Goal: Task Accomplishment & Management: Complete application form

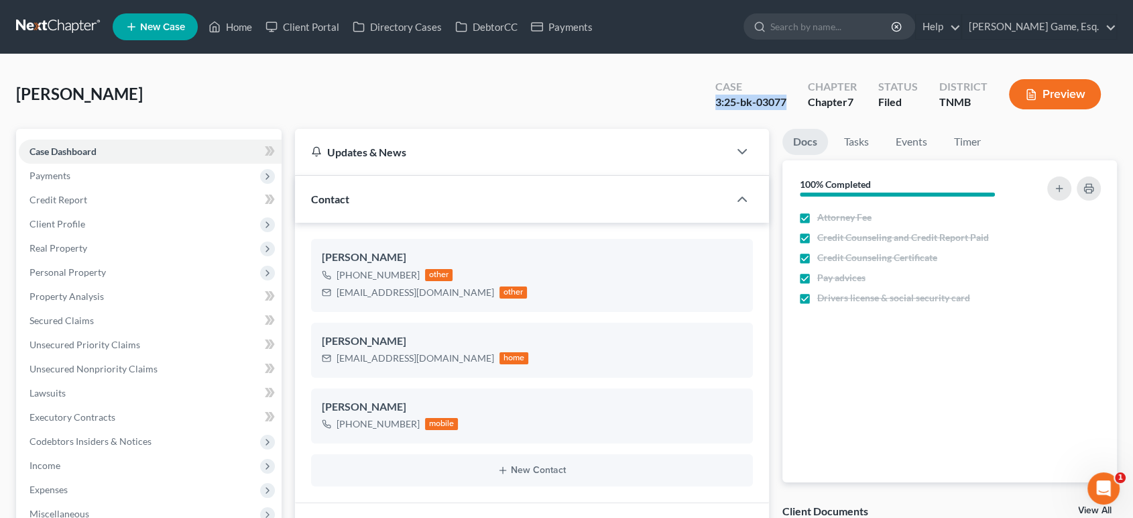
scroll to position [349, 0]
click at [259, 32] on link "Home" at bounding box center [230, 27] width 57 height 24
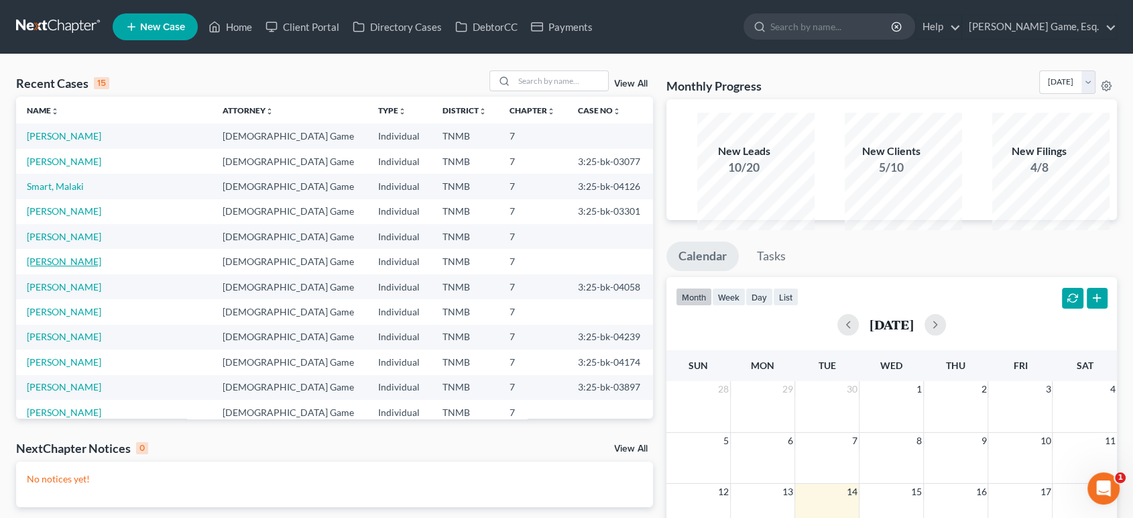
click at [91, 267] on link "[PERSON_NAME]" at bounding box center [64, 261] width 74 height 11
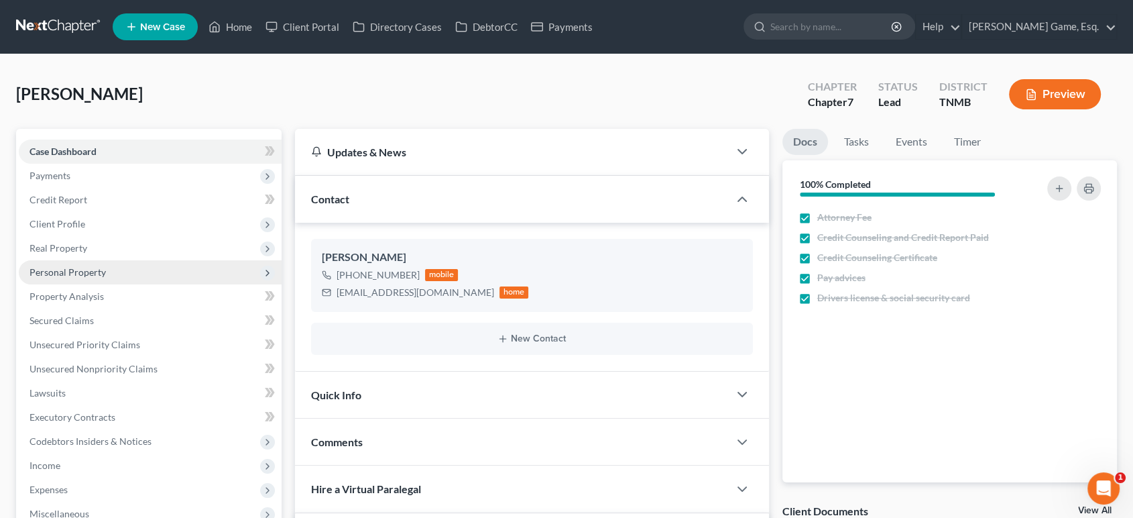
click at [97, 278] on span "Personal Property" at bounding box center [68, 271] width 76 height 11
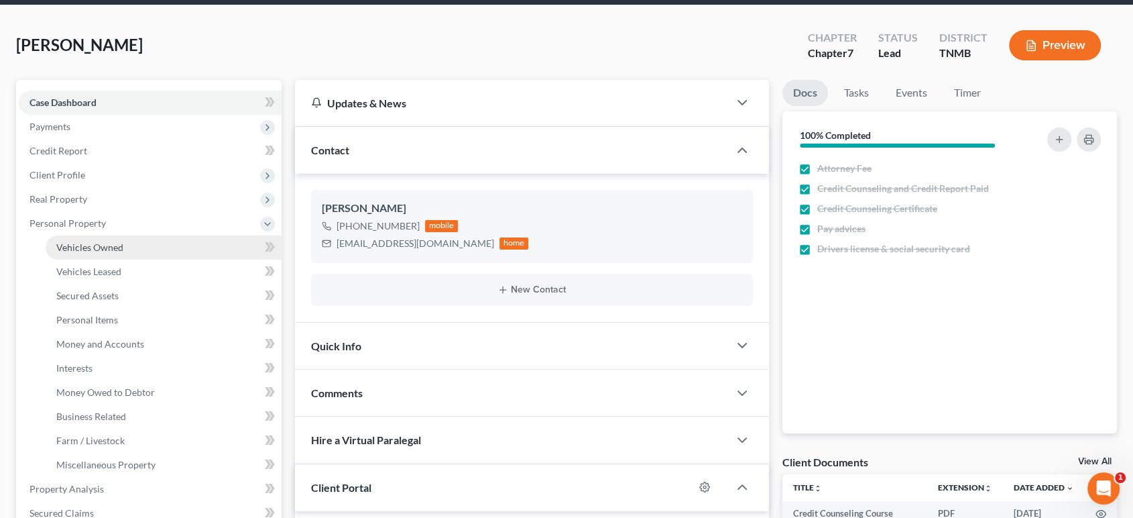
scroll to position [74, 0]
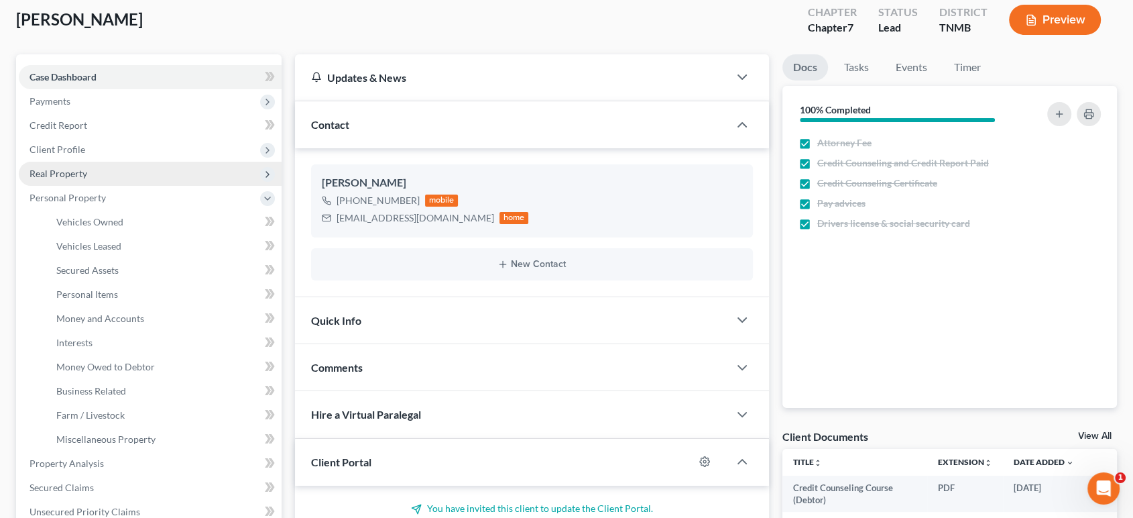
click at [111, 186] on span "Real Property" at bounding box center [150, 174] width 263 height 24
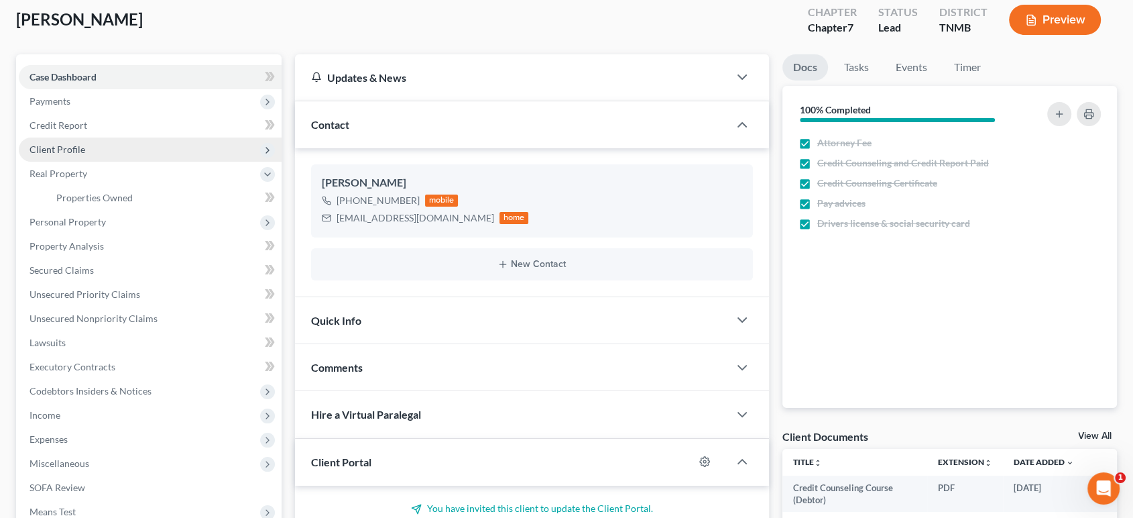
click at [111, 162] on span "Client Profile" at bounding box center [150, 149] width 263 height 24
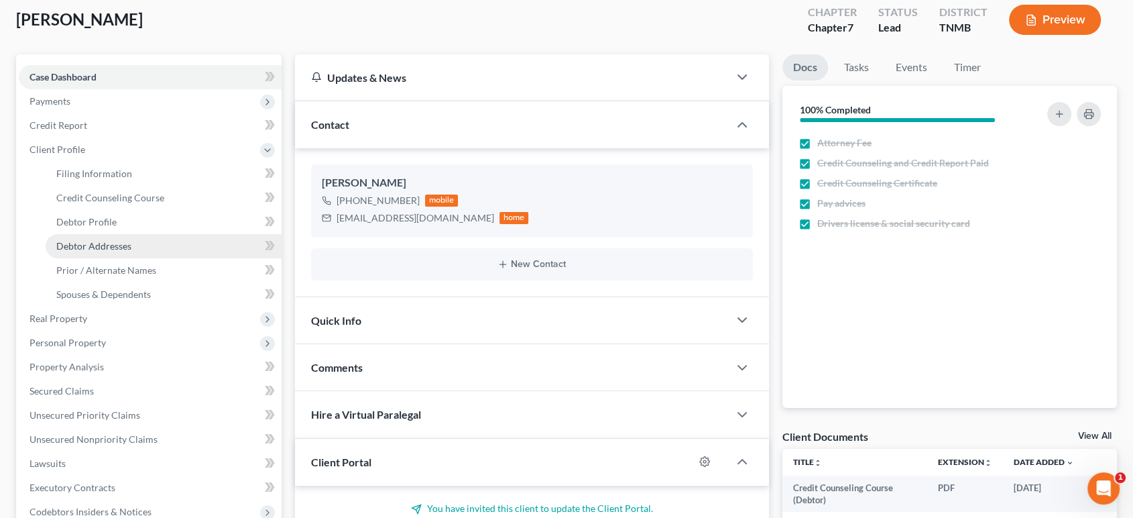
click at [164, 258] on link "Debtor Addresses" at bounding box center [164, 246] width 236 height 24
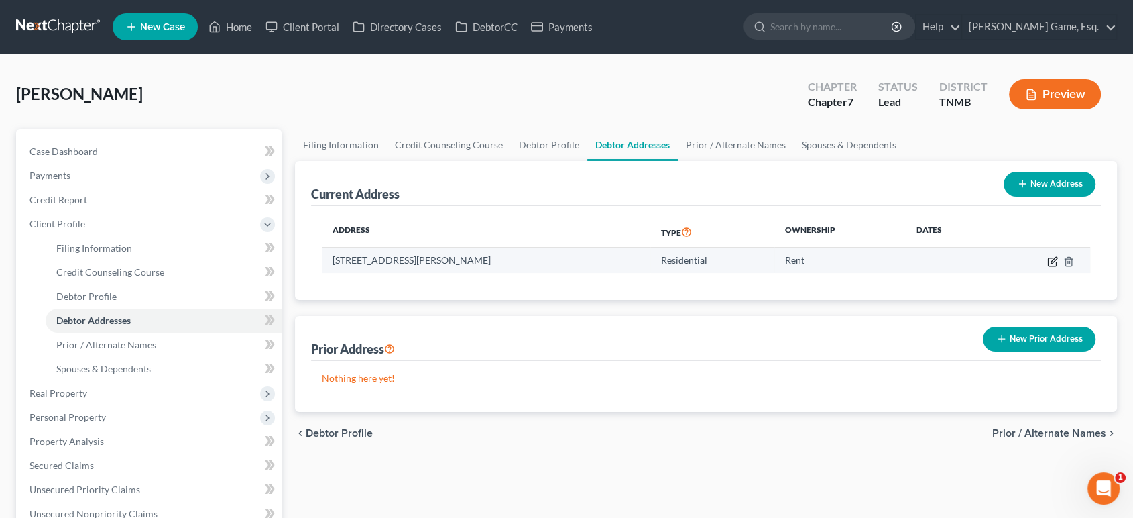
click at [1051, 263] on icon "button" at bounding box center [1054, 260] width 6 height 6
select select "44"
select select "0"
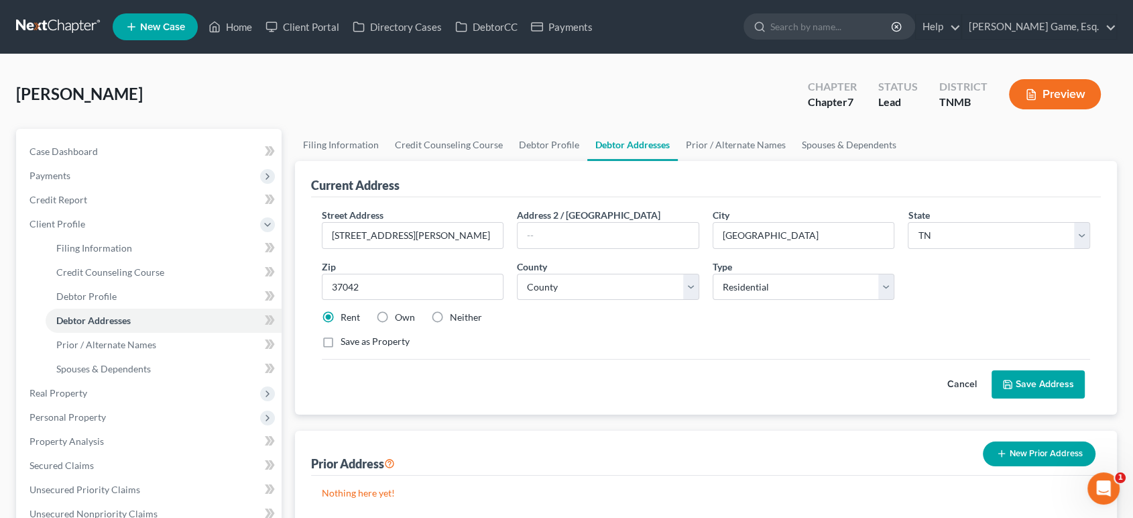
click at [1016, 398] on button "Save Address" at bounding box center [1038, 384] width 93 height 28
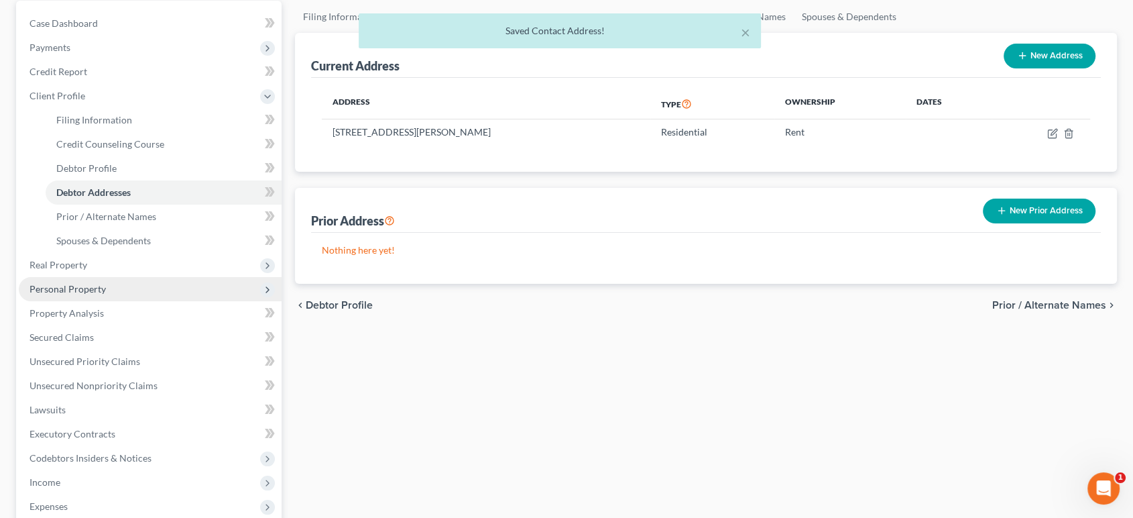
scroll to position [149, 0]
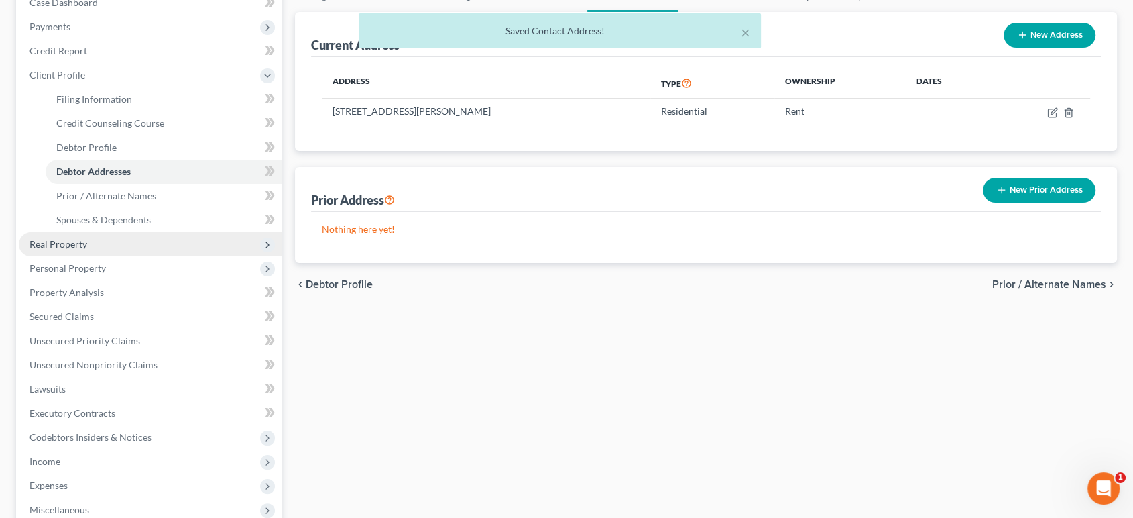
click at [119, 256] on span "Real Property" at bounding box center [150, 244] width 263 height 24
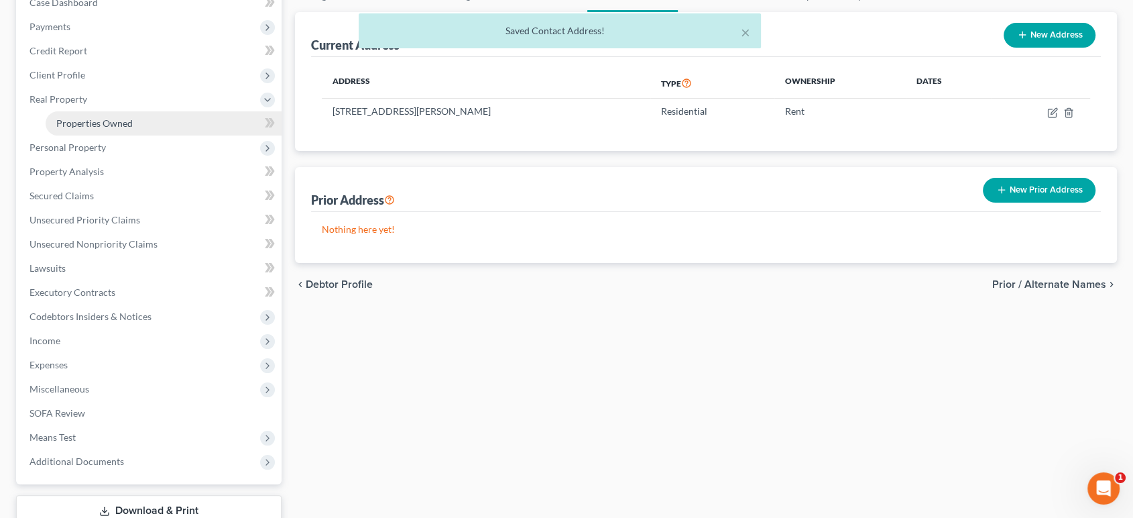
click at [133, 129] on span "Properties Owned" at bounding box center [94, 122] width 76 height 11
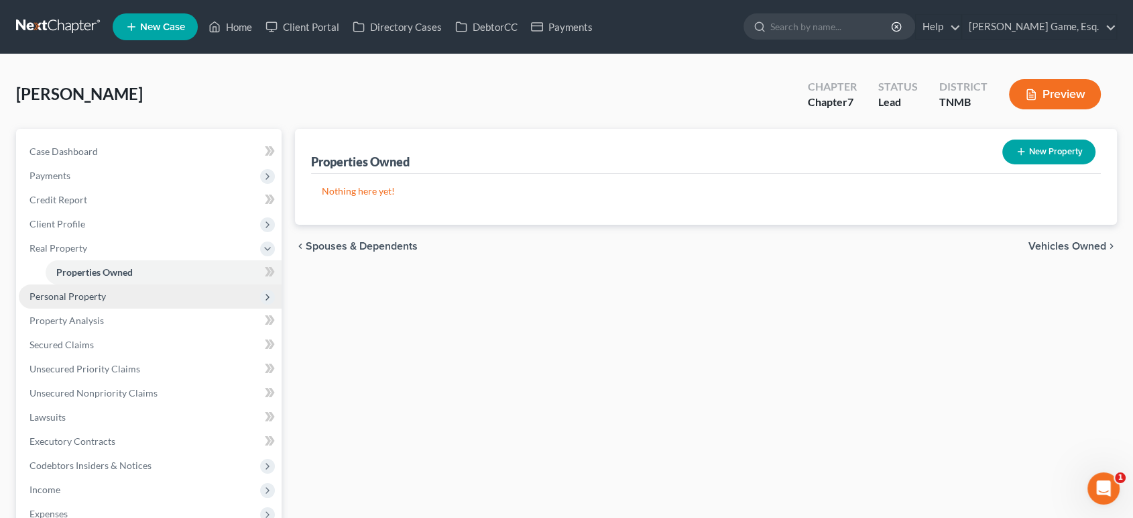
click at [106, 302] on span "Personal Property" at bounding box center [68, 295] width 76 height 11
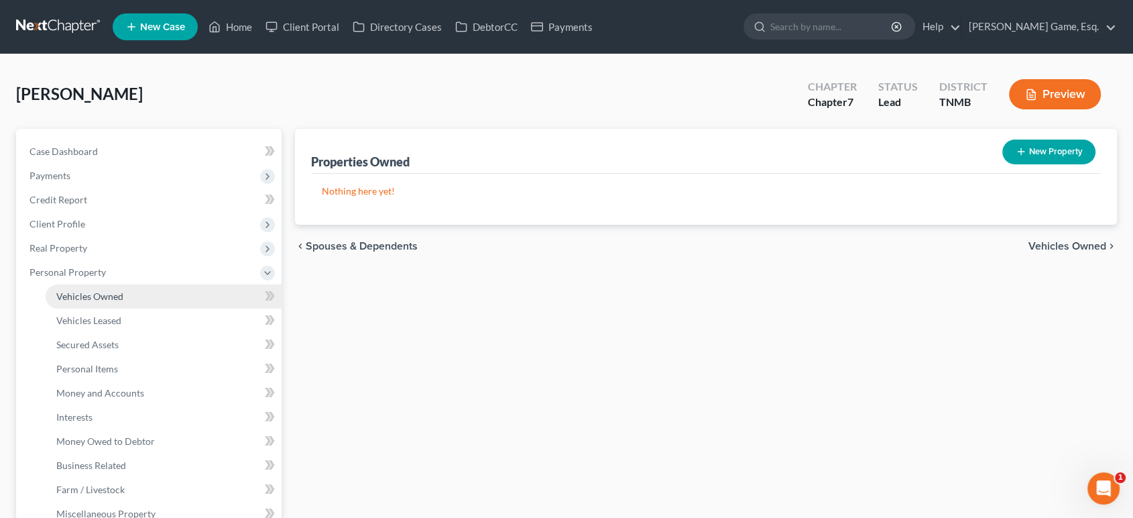
click at [123, 302] on span "Vehicles Owned" at bounding box center [89, 295] width 67 height 11
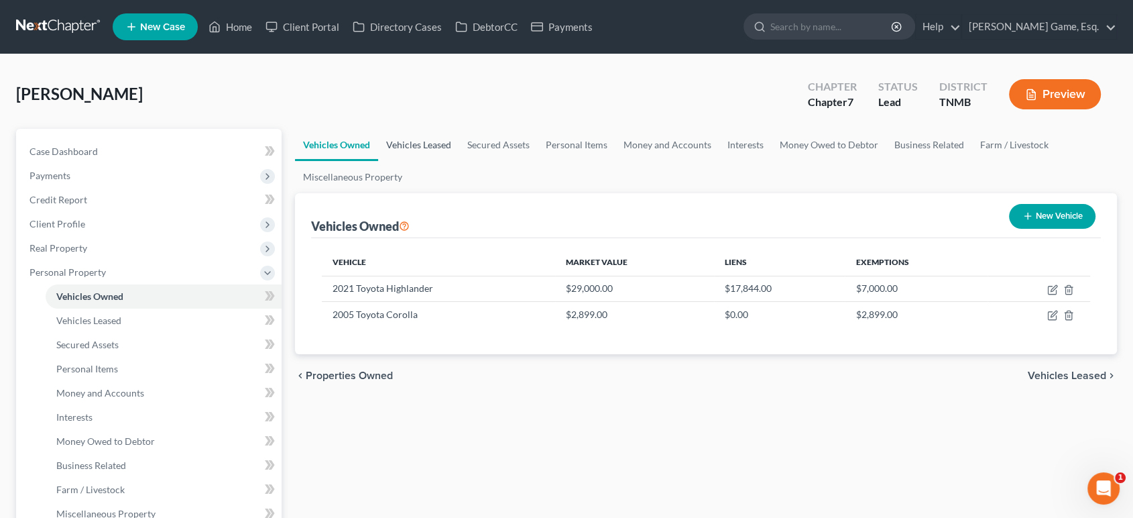
click at [454, 161] on link "Vehicles Leased" at bounding box center [418, 145] width 81 height 32
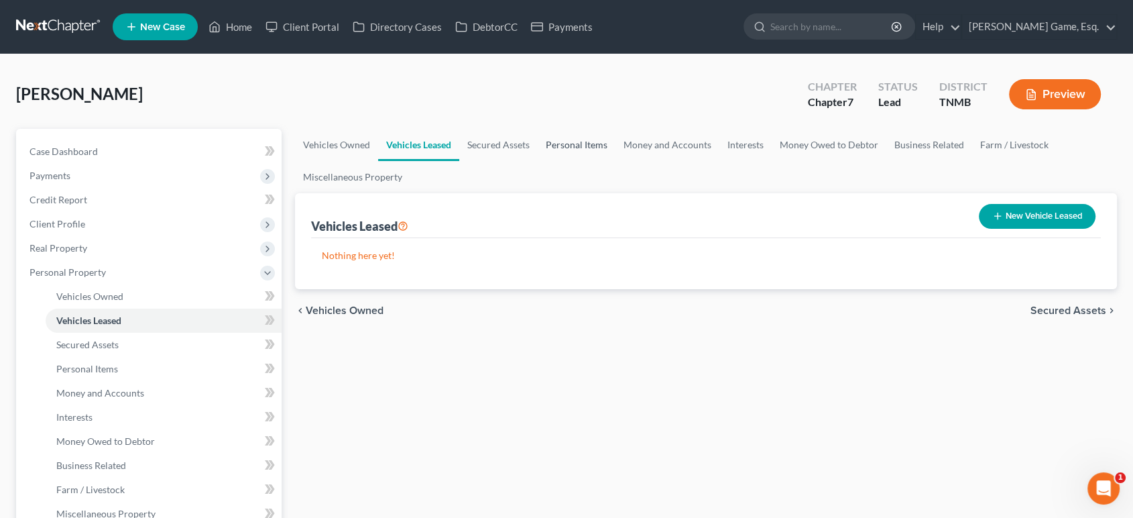
click at [616, 161] on link "Personal Items" at bounding box center [577, 145] width 78 height 32
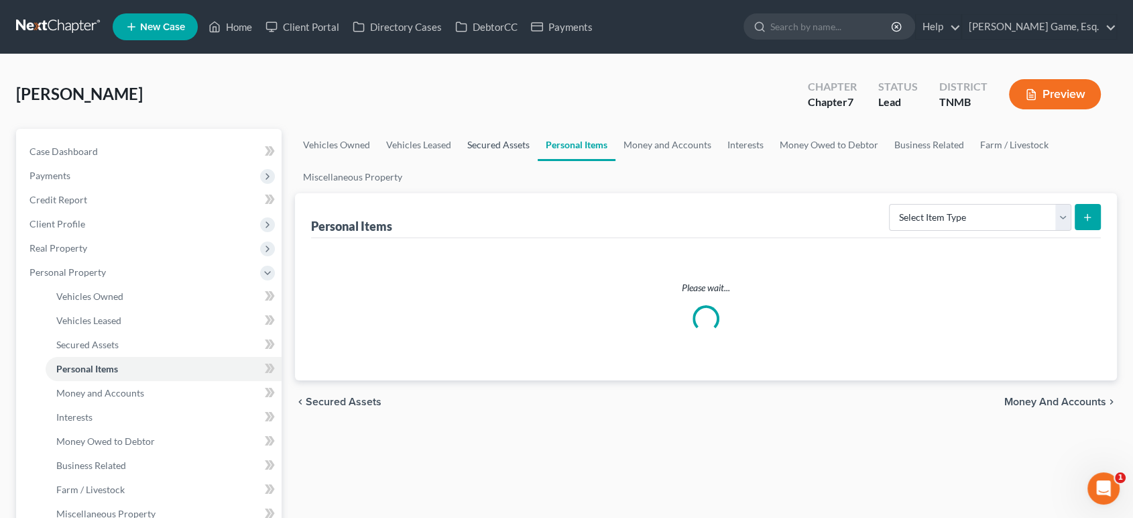
click at [538, 161] on link "Secured Assets" at bounding box center [498, 145] width 78 height 32
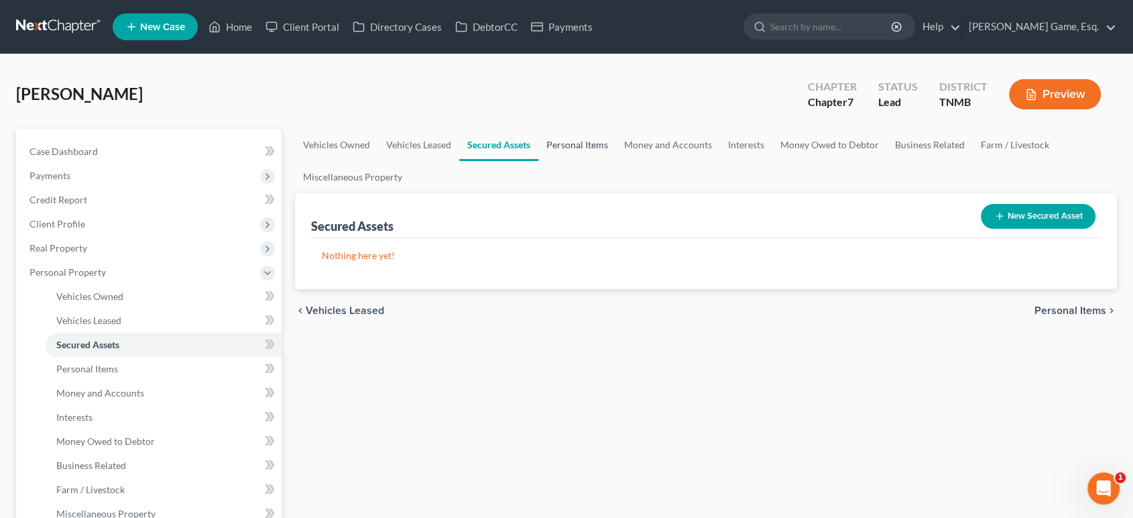
click at [616, 161] on link "Personal Items" at bounding box center [578, 145] width 78 height 32
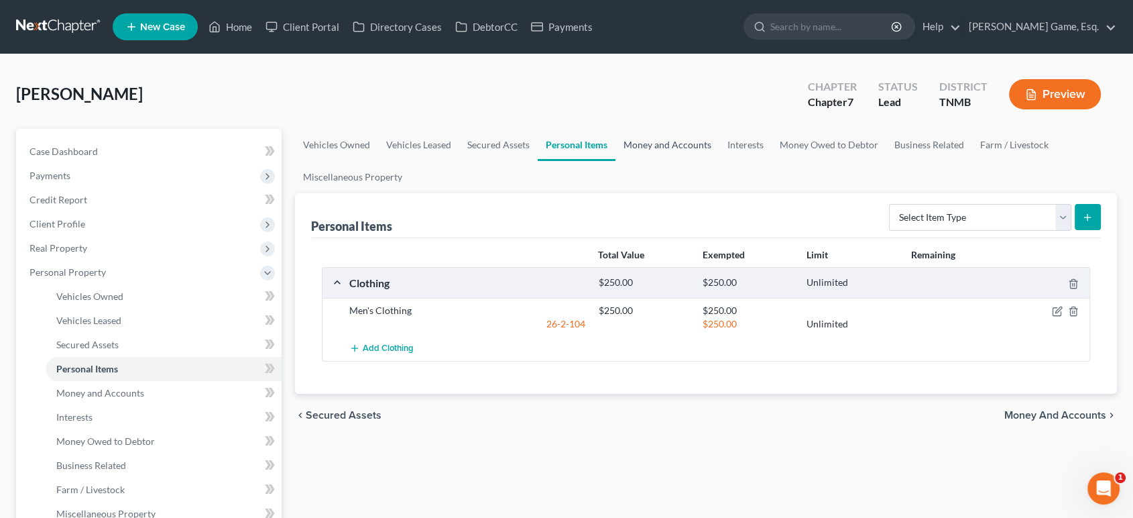
click at [720, 161] on link "Money and Accounts" at bounding box center [668, 145] width 104 height 32
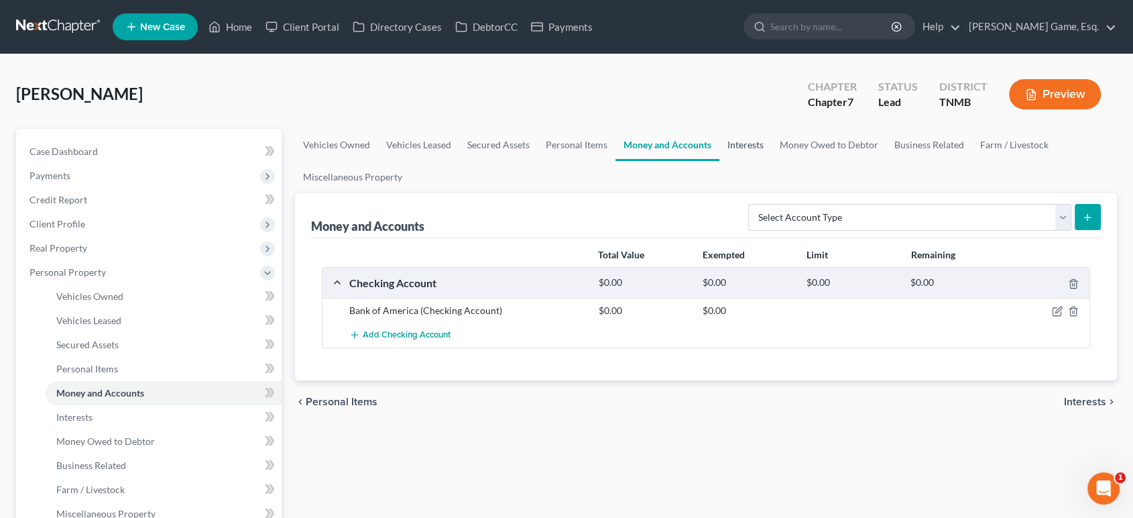
click at [772, 161] on link "Interests" at bounding box center [746, 145] width 52 height 32
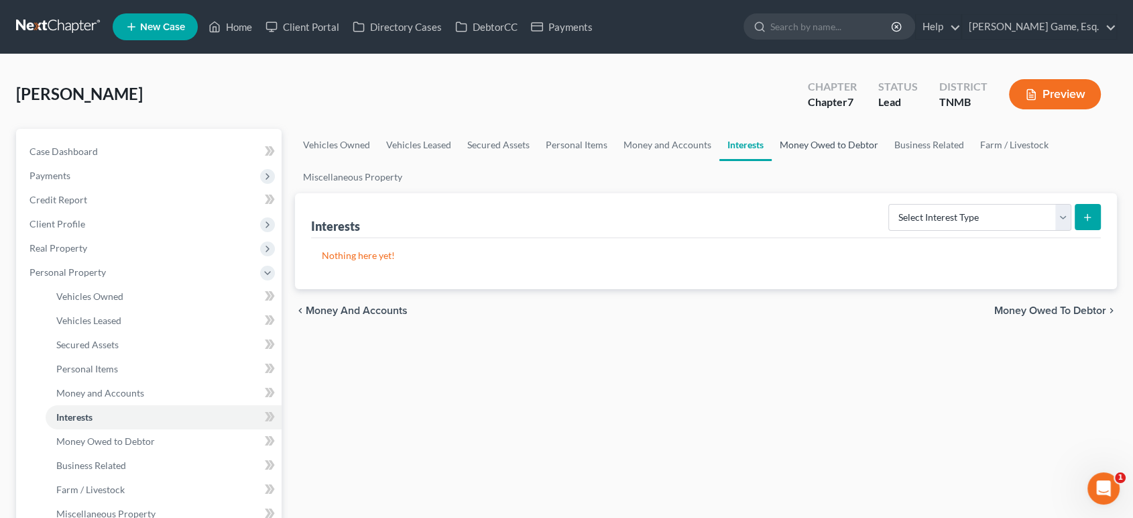
click at [887, 161] on link "Money Owed to Debtor" at bounding box center [829, 145] width 115 height 32
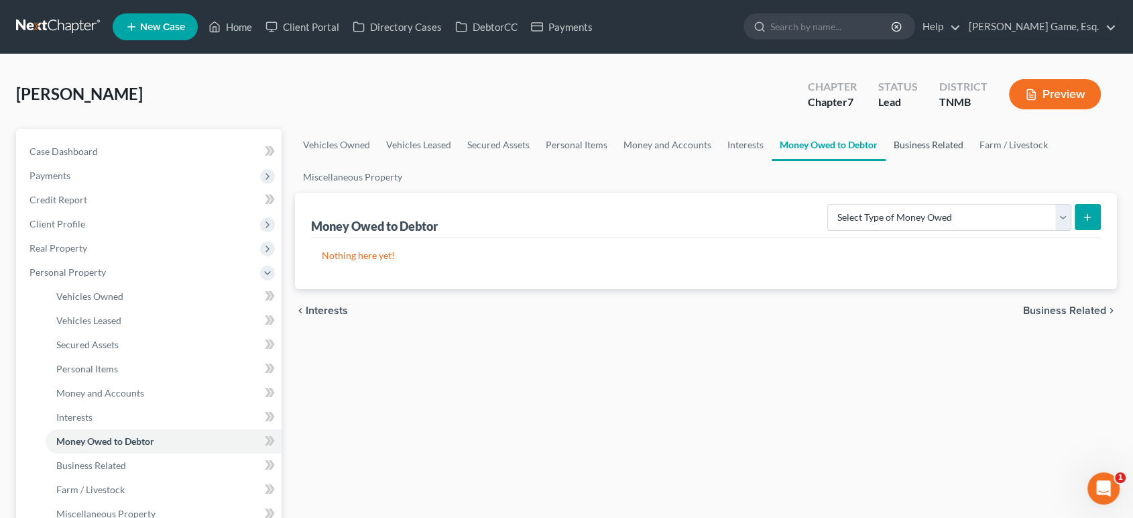
click at [886, 161] on link "Business Related" at bounding box center [929, 145] width 86 height 32
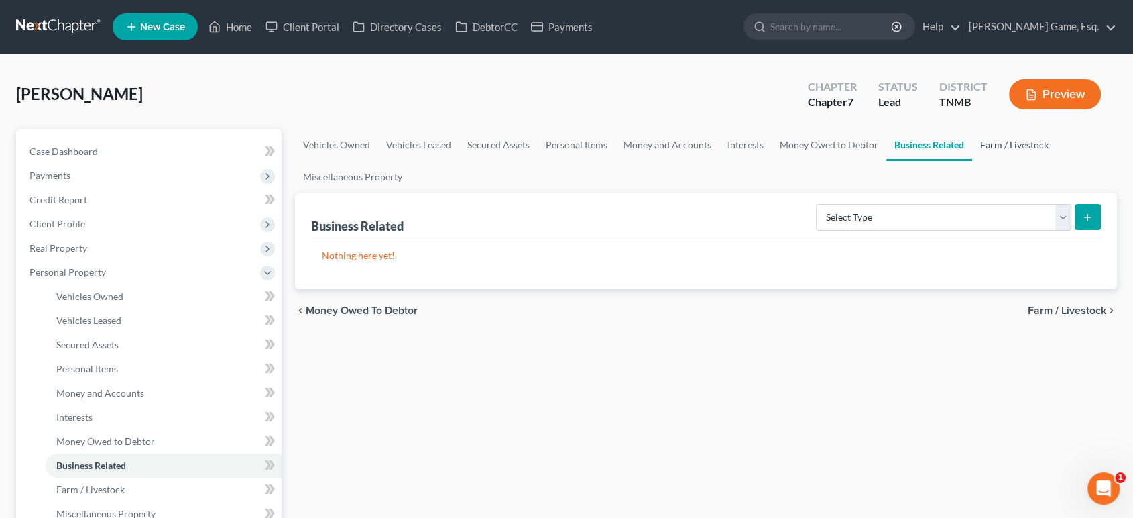
click at [973, 161] on link "Farm / Livestock" at bounding box center [1015, 145] width 85 height 32
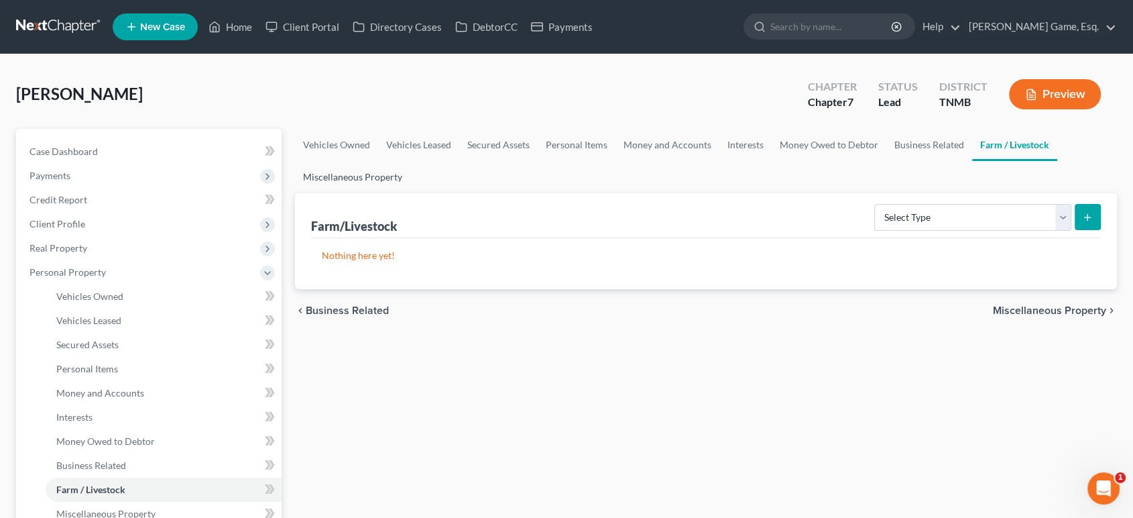
click at [410, 193] on link "Miscellaneous Property" at bounding box center [352, 177] width 115 height 32
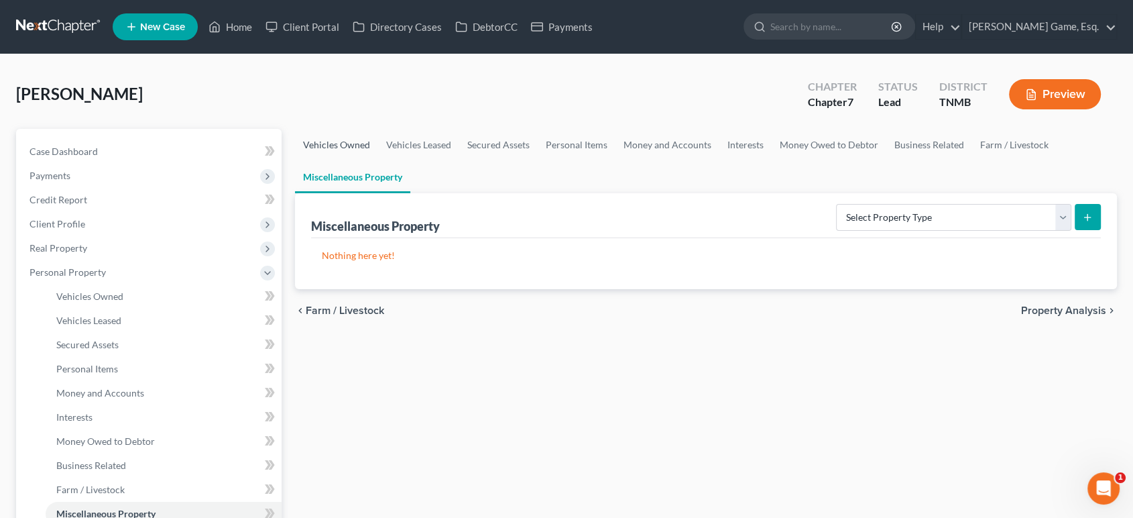
click at [310, 161] on link "Vehicles Owned" at bounding box center [336, 145] width 83 height 32
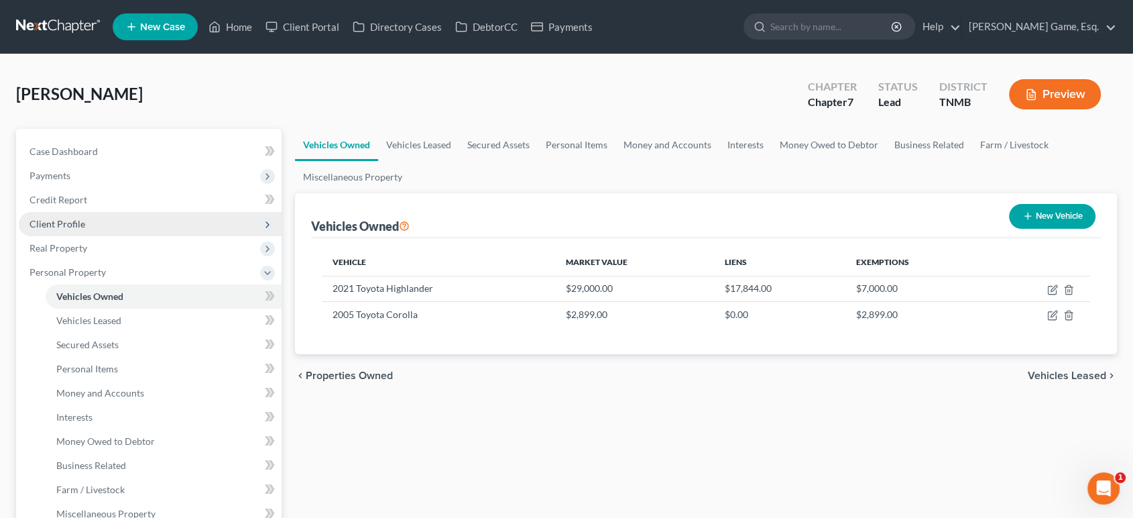
click at [131, 236] on span "Client Profile" at bounding box center [150, 224] width 263 height 24
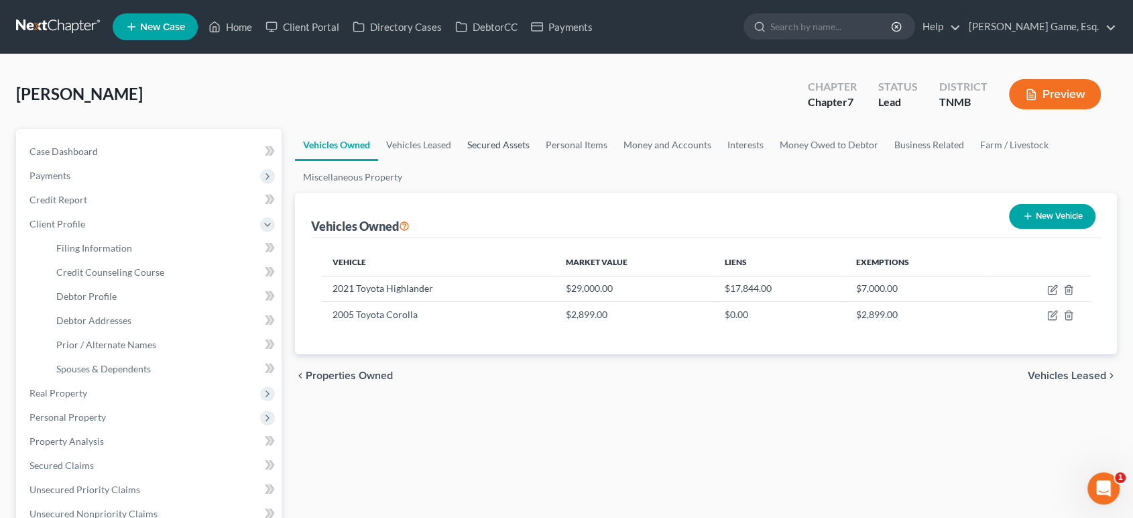
click at [538, 161] on link "Secured Assets" at bounding box center [498, 145] width 78 height 32
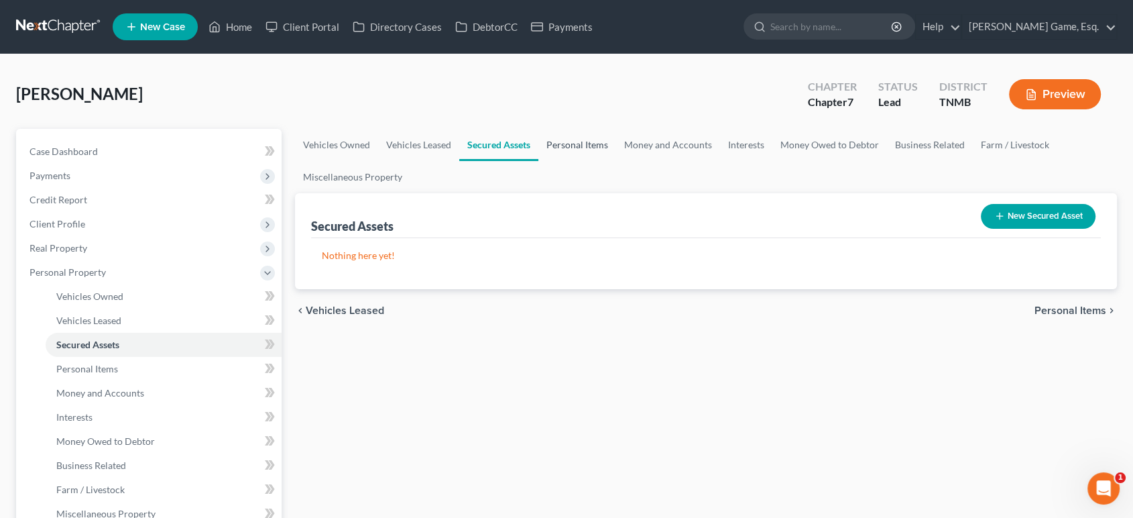
click at [616, 161] on link "Personal Items" at bounding box center [578, 145] width 78 height 32
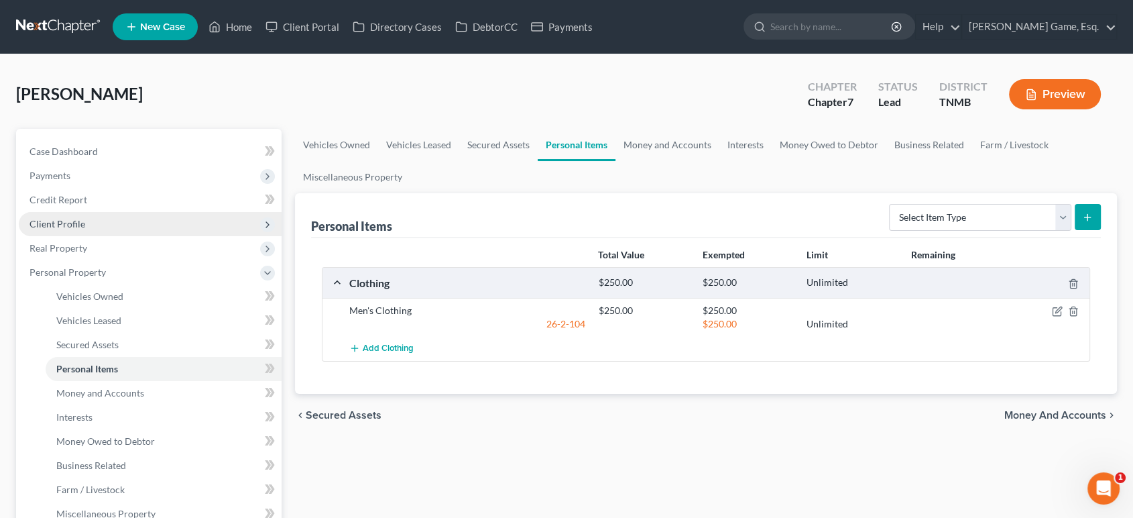
drag, startPoint x: 84, startPoint y: 283, endPoint x: 85, endPoint y: 291, distance: 8.2
click at [84, 229] on span "Client Profile" at bounding box center [58, 223] width 56 height 11
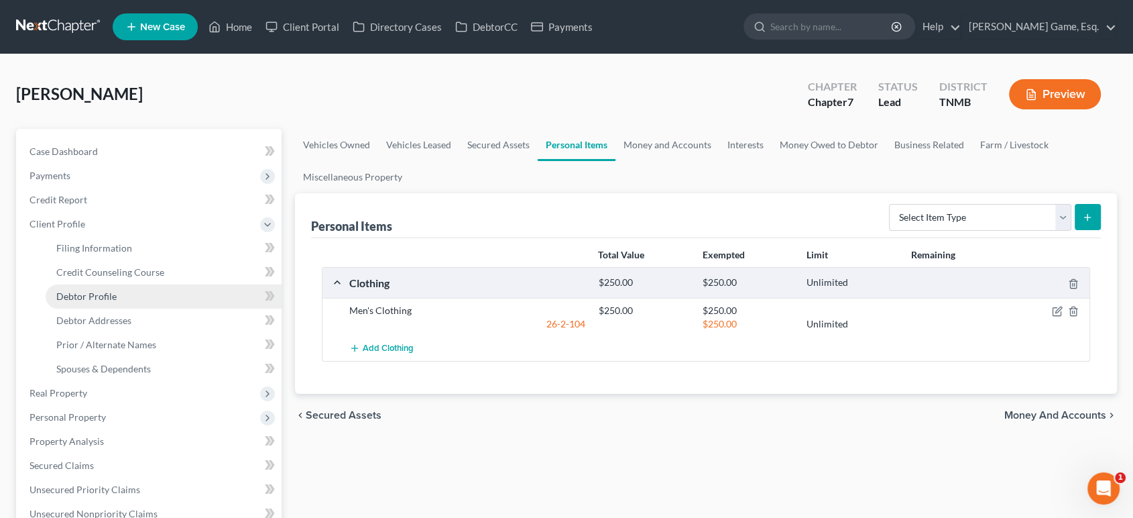
click at [117, 302] on span "Debtor Profile" at bounding box center [86, 295] width 60 height 11
select select "0"
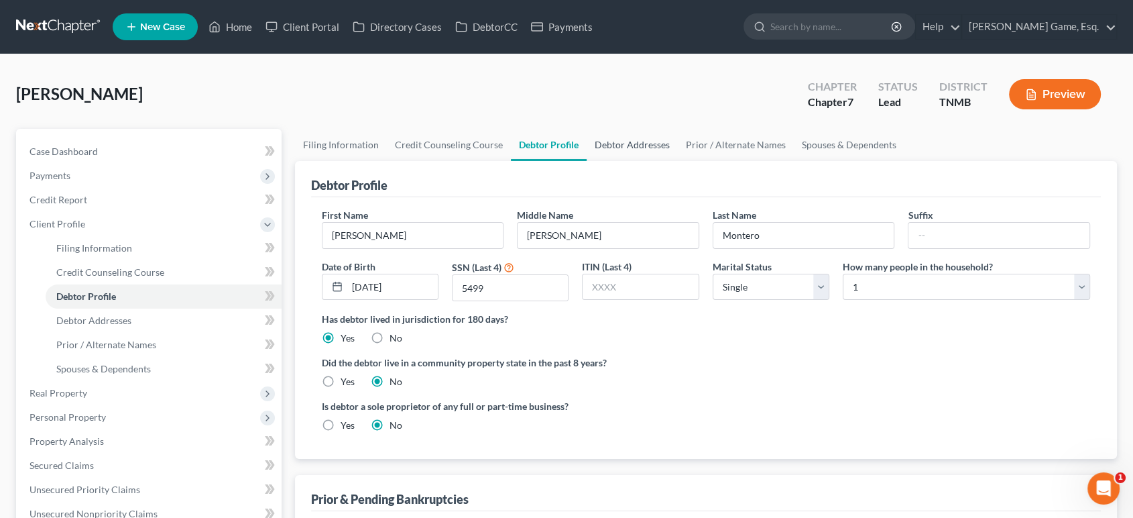
click at [678, 161] on link "Debtor Addresses" at bounding box center [632, 145] width 91 height 32
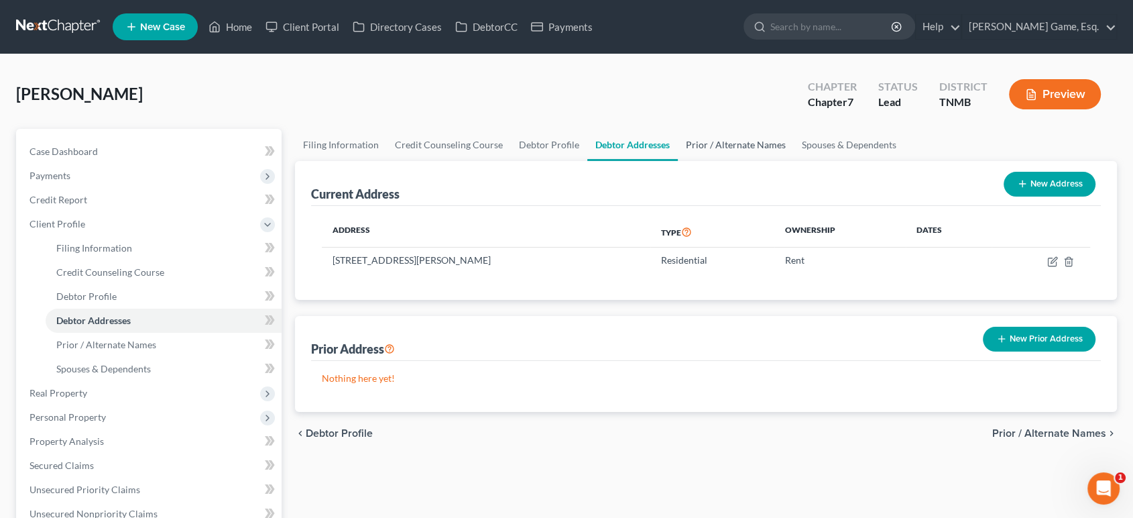
click at [794, 161] on link "Prior / Alternate Names" at bounding box center [736, 145] width 116 height 32
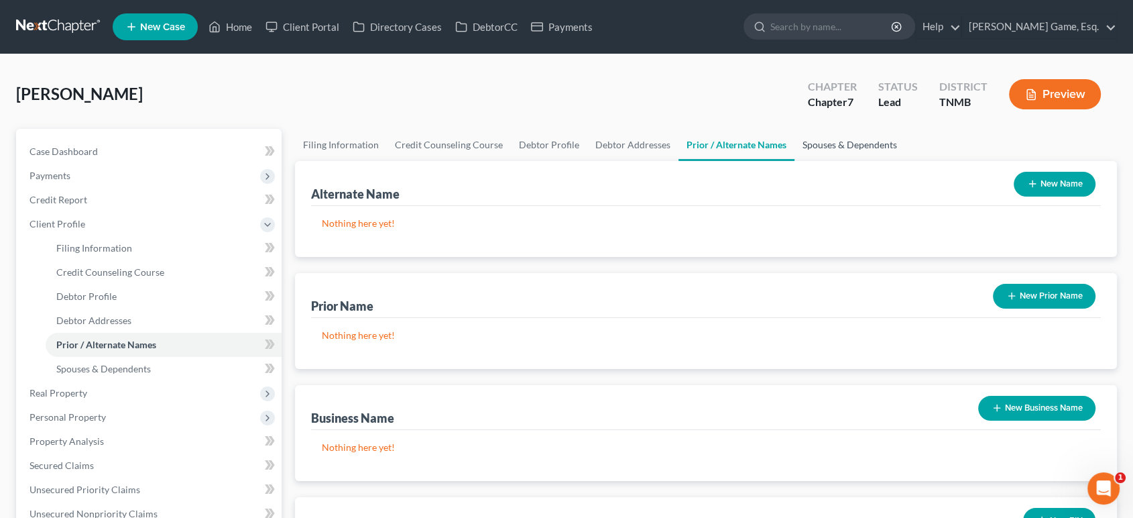
click at [905, 161] on link "Spouses & Dependents" at bounding box center [850, 145] width 111 height 32
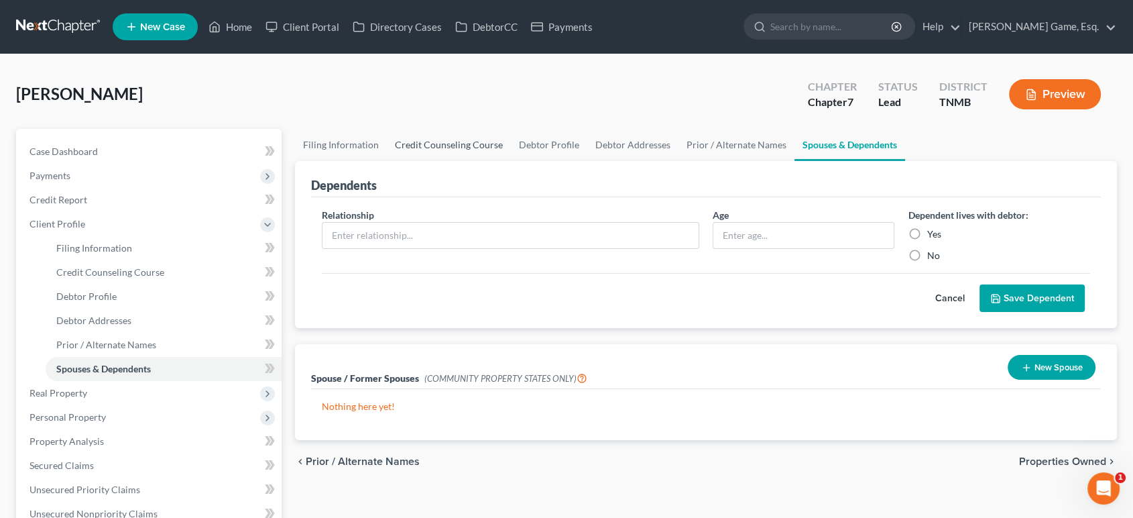
click at [511, 161] on link "Credit Counseling Course" at bounding box center [449, 145] width 124 height 32
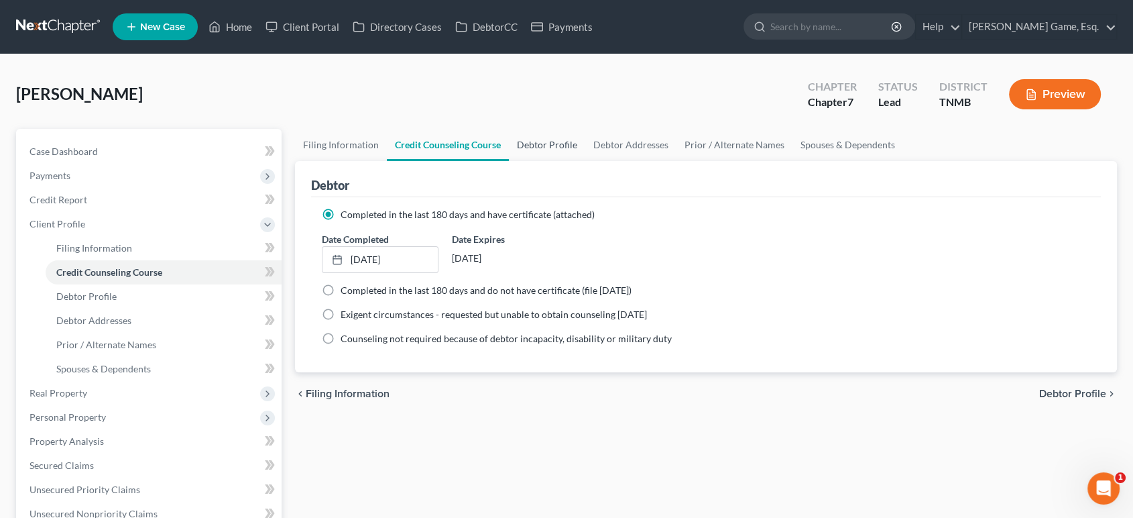
click at [586, 161] on link "Debtor Profile" at bounding box center [547, 145] width 76 height 32
select select "0"
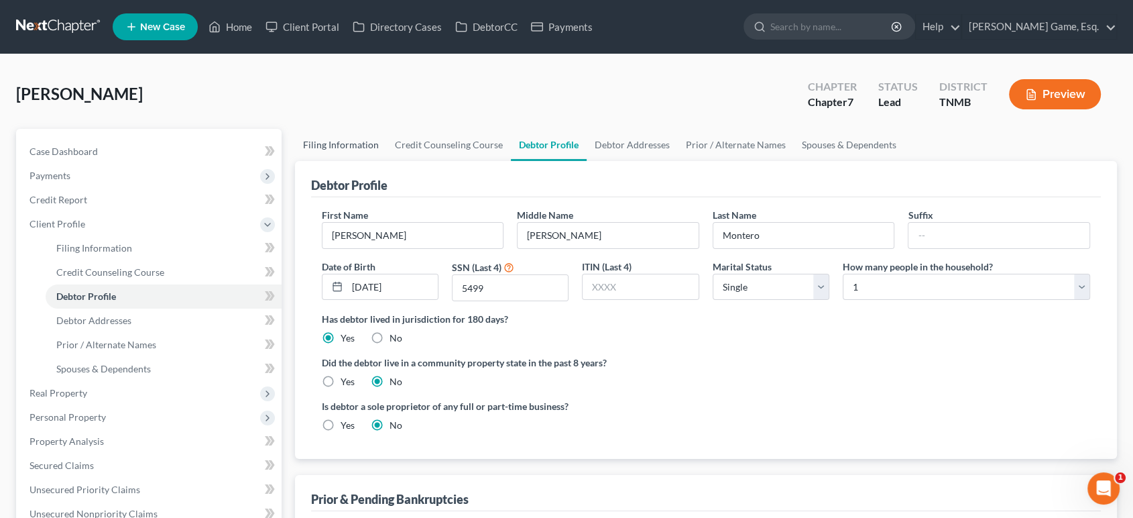
click at [351, 161] on link "Filing Information" at bounding box center [341, 145] width 92 height 32
select select "1"
select select "0"
select select "75"
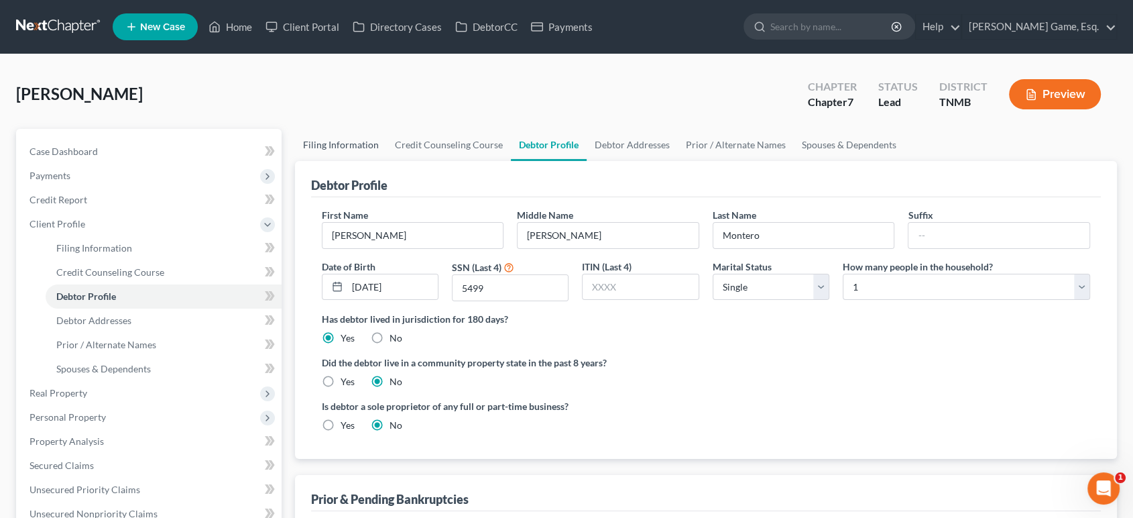
select select "44"
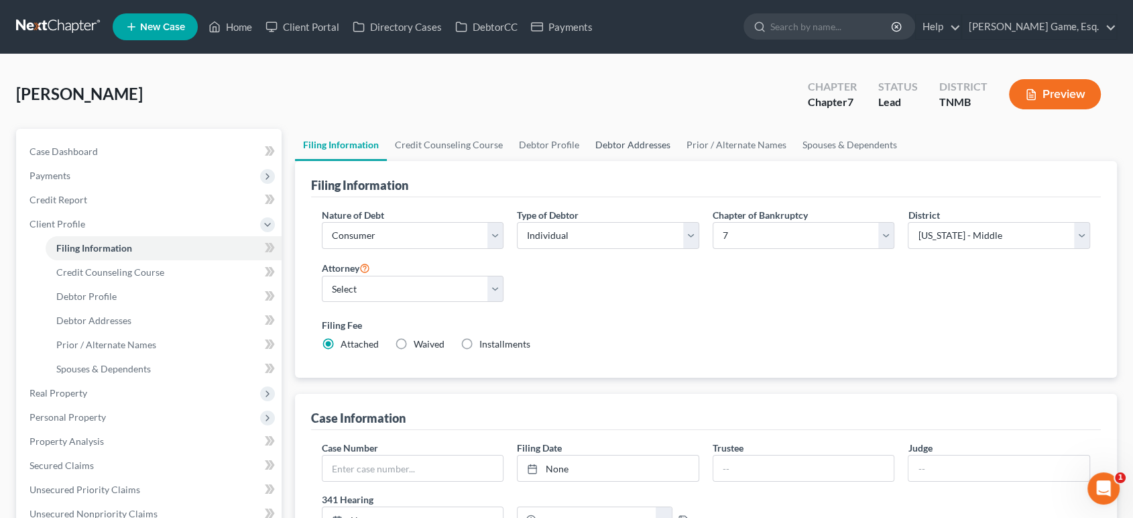
click at [679, 161] on link "Debtor Addresses" at bounding box center [633, 145] width 91 height 32
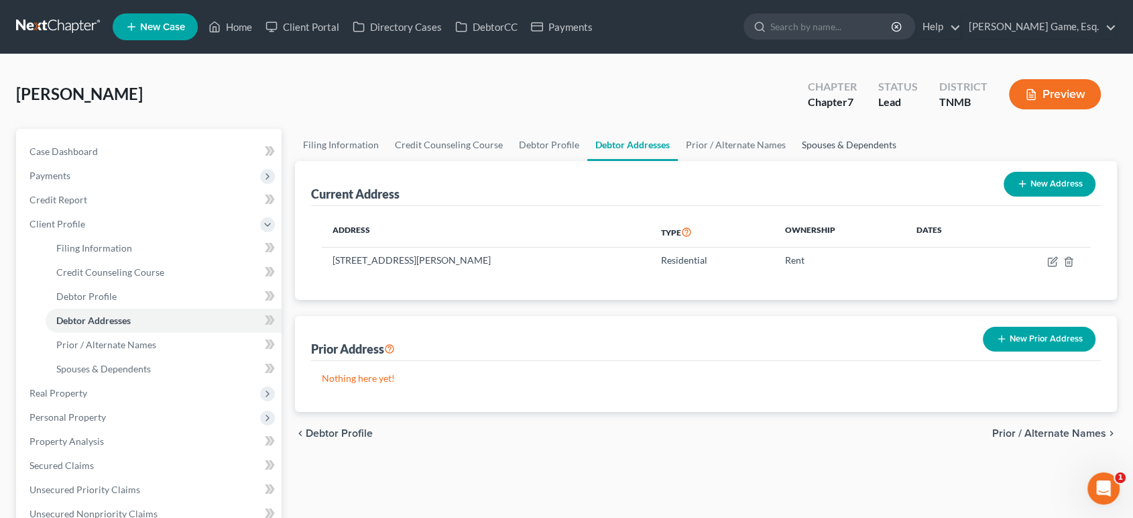
click at [905, 161] on link "Spouses & Dependents" at bounding box center [849, 145] width 111 height 32
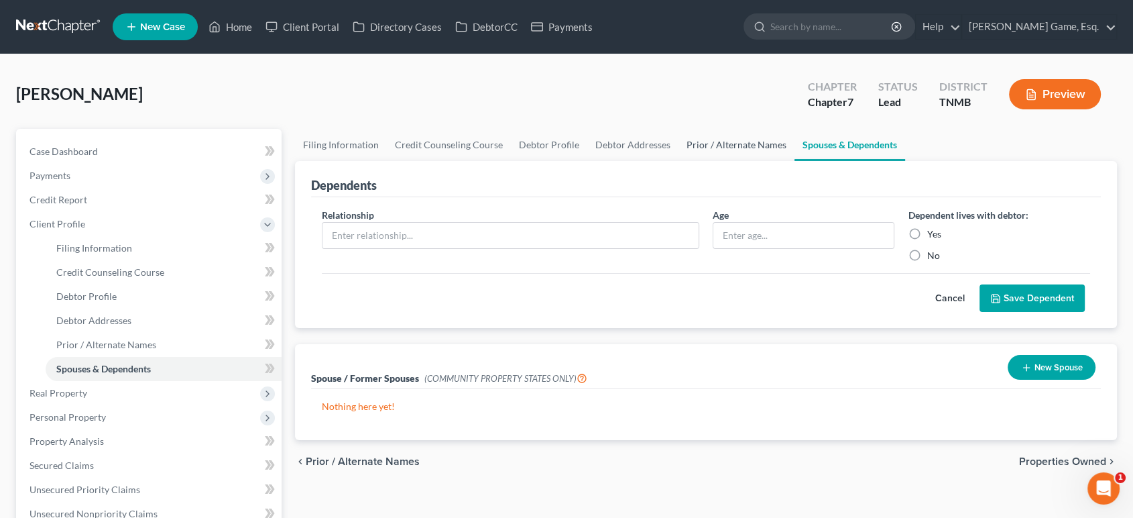
click at [795, 161] on link "Prior / Alternate Names" at bounding box center [737, 145] width 116 height 32
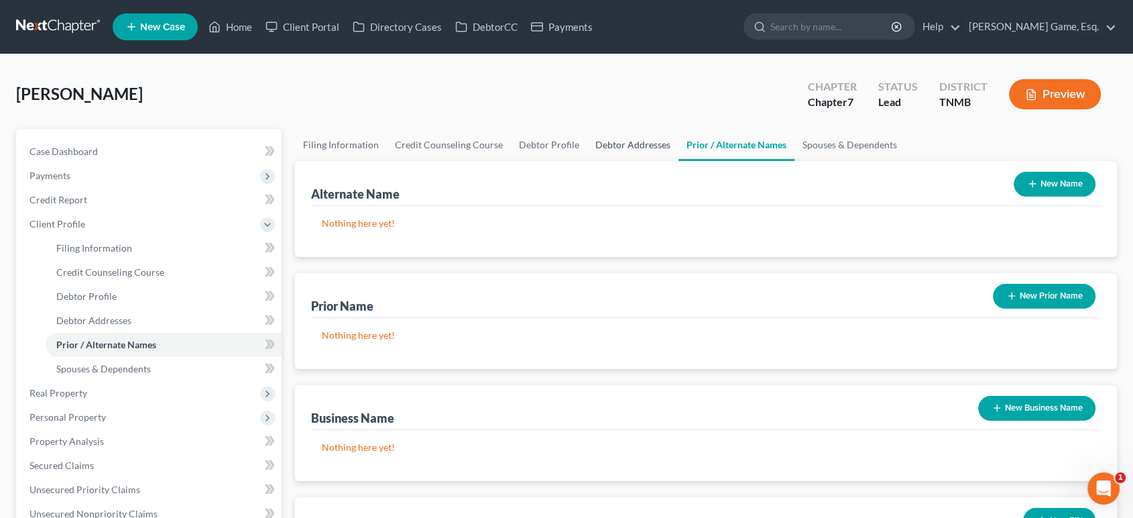
click at [679, 161] on link "Debtor Addresses" at bounding box center [633, 145] width 91 height 32
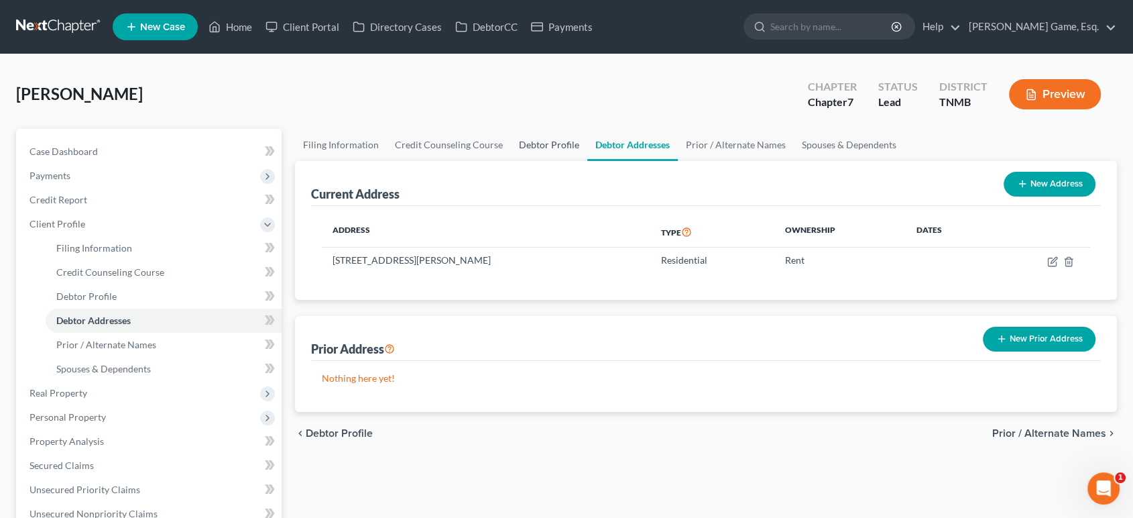
click at [588, 161] on link "Debtor Profile" at bounding box center [549, 145] width 76 height 32
select select "0"
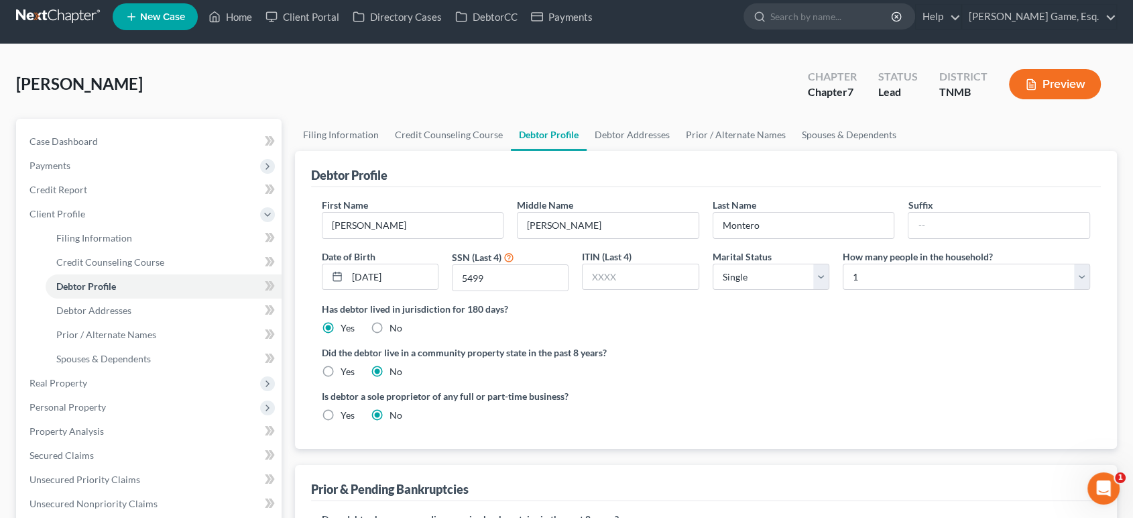
scroll to position [74, 0]
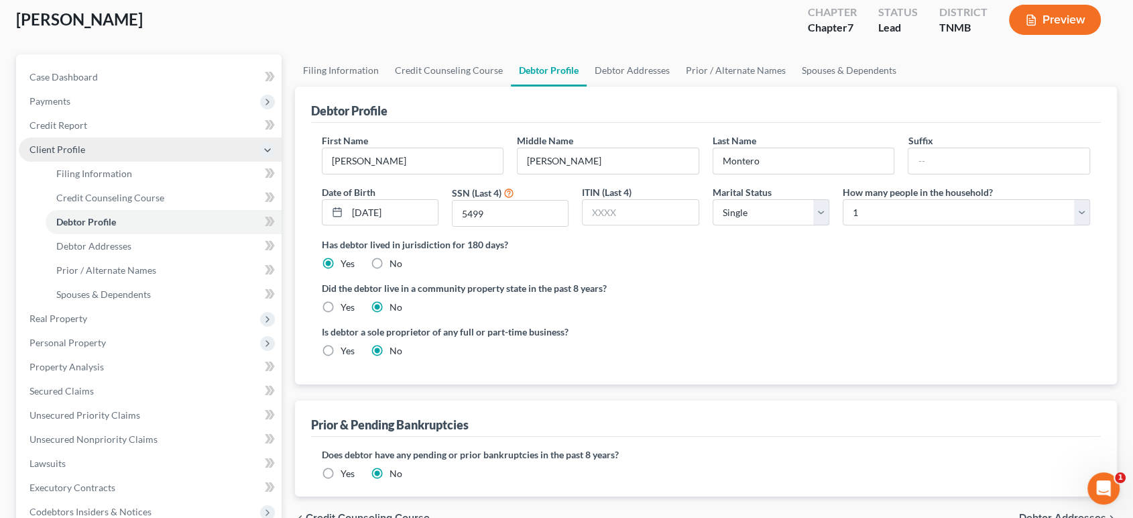
click at [94, 162] on span "Client Profile" at bounding box center [150, 149] width 263 height 24
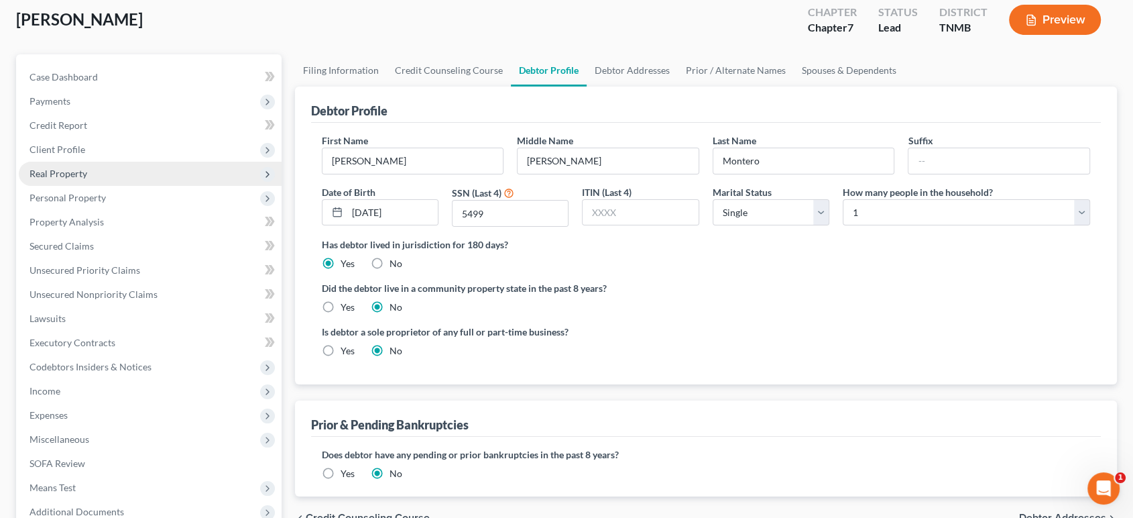
click at [137, 186] on span "Real Property" at bounding box center [150, 174] width 263 height 24
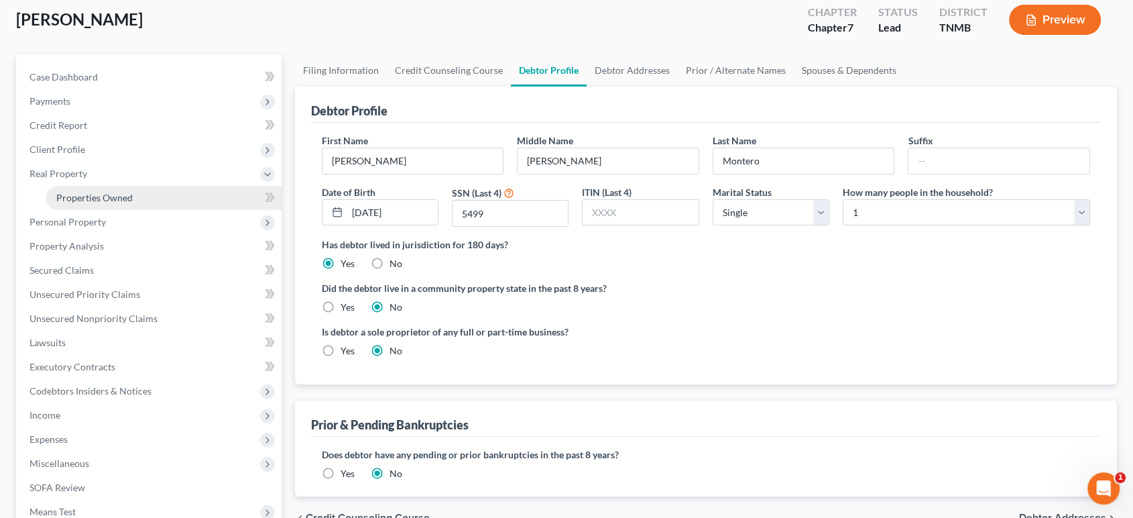
click at [162, 210] on link "Properties Owned" at bounding box center [164, 198] width 236 height 24
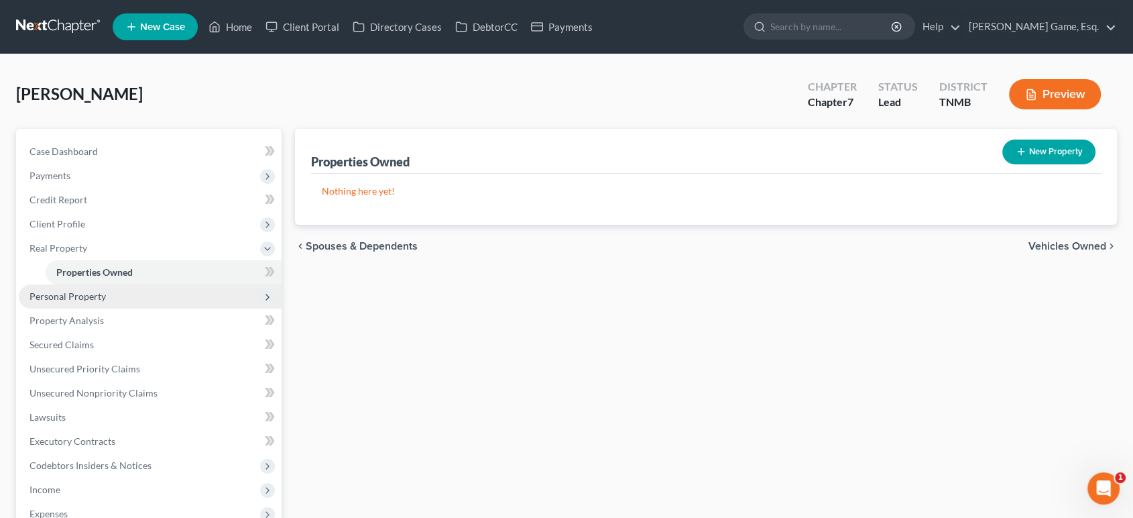
click at [152, 309] on span "Personal Property" at bounding box center [150, 296] width 263 height 24
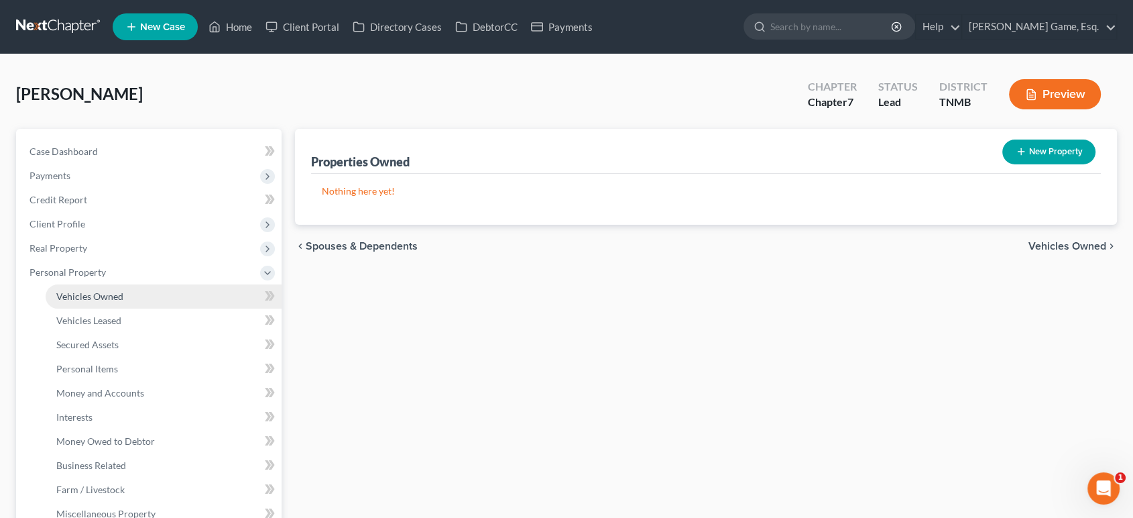
click at [182, 309] on link "Vehicles Owned" at bounding box center [164, 296] width 236 height 24
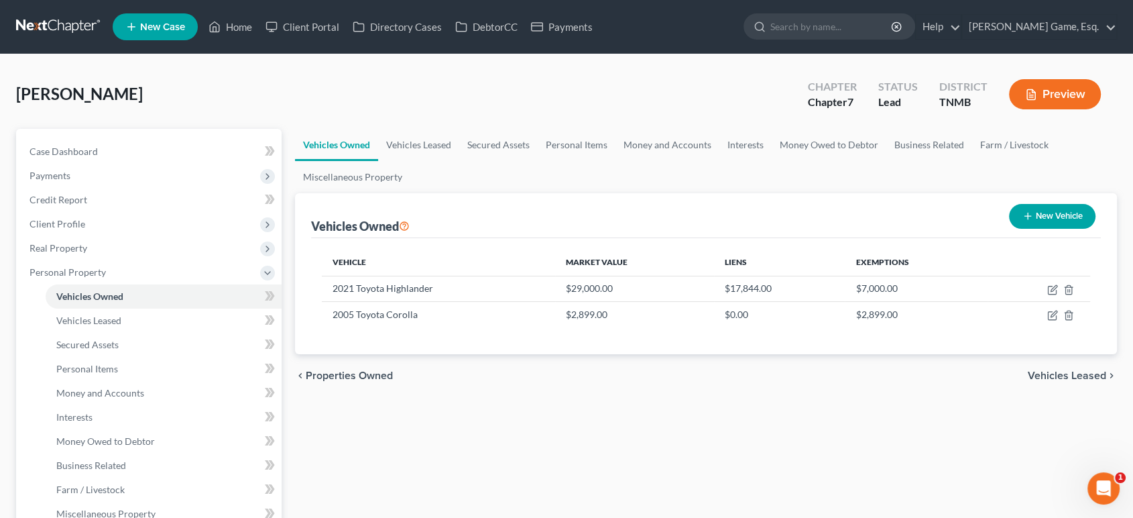
click at [1036, 109] on button "Preview" at bounding box center [1055, 94] width 92 height 30
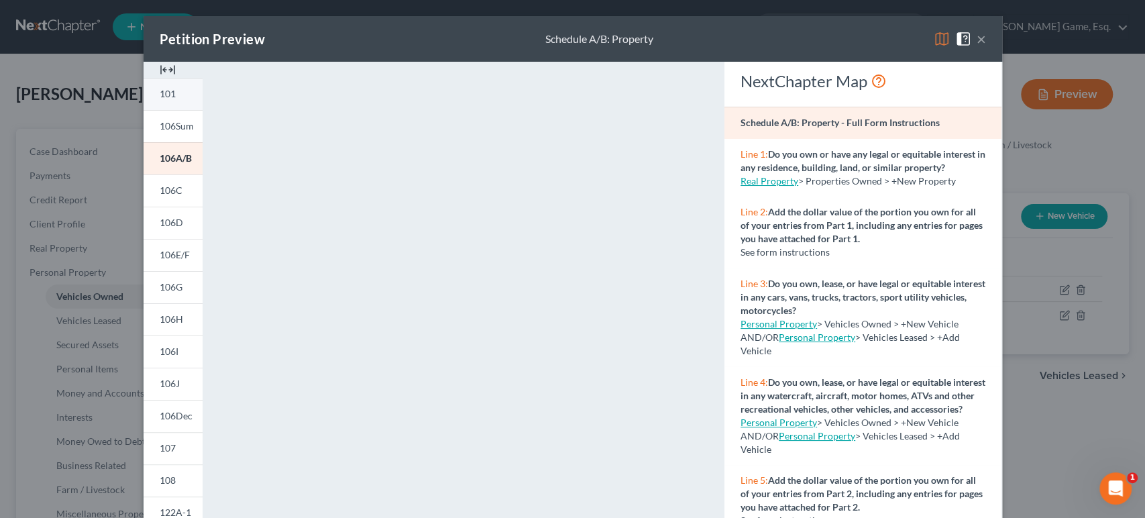
click at [144, 110] on link "101" at bounding box center [173, 94] width 59 height 32
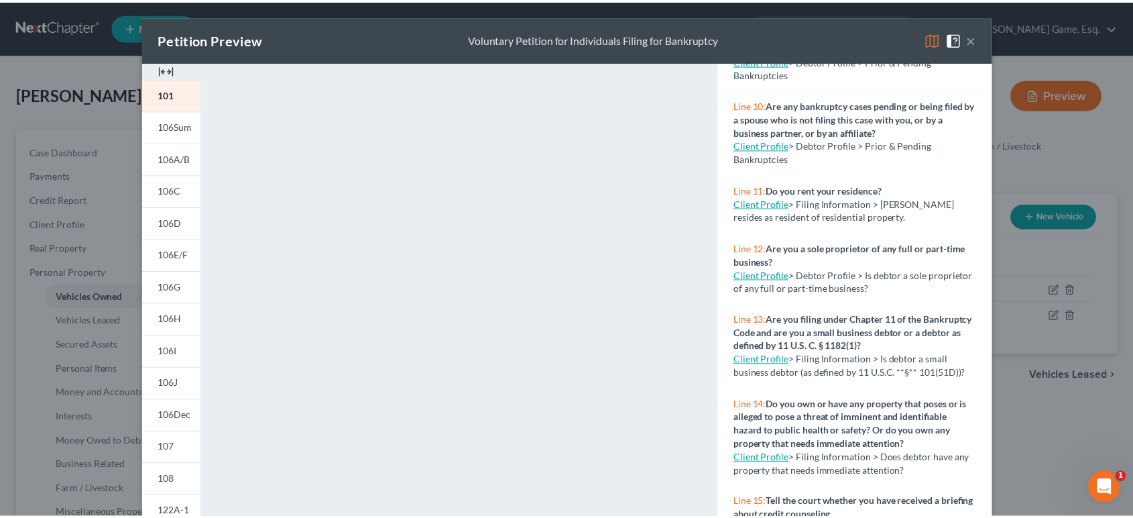
scroll to position [596, 0]
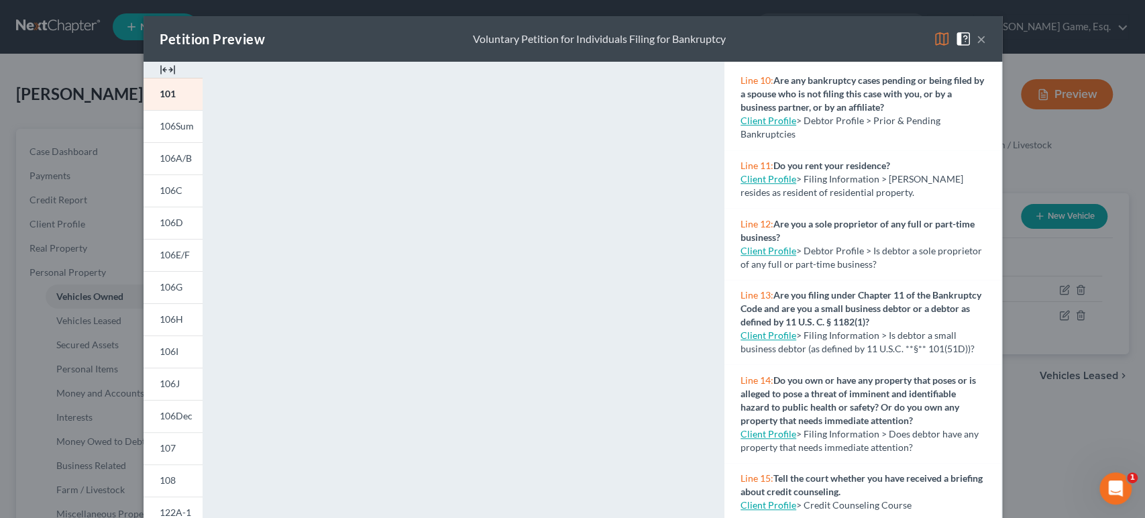
click at [796, 184] on link "Client Profile" at bounding box center [768, 178] width 56 height 11
select select "1"
select select "0"
select select "75"
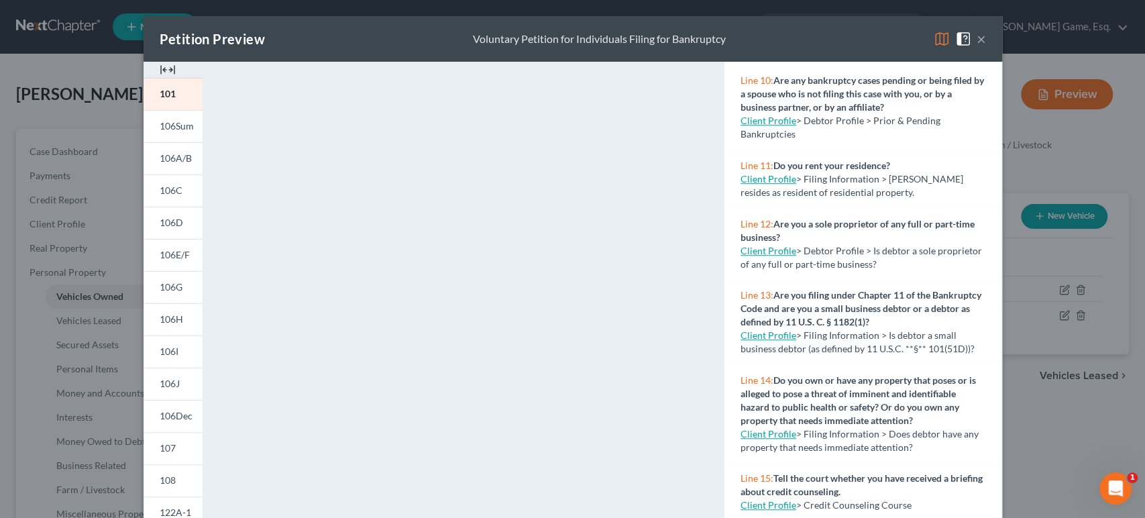
select select "0"
select select "44"
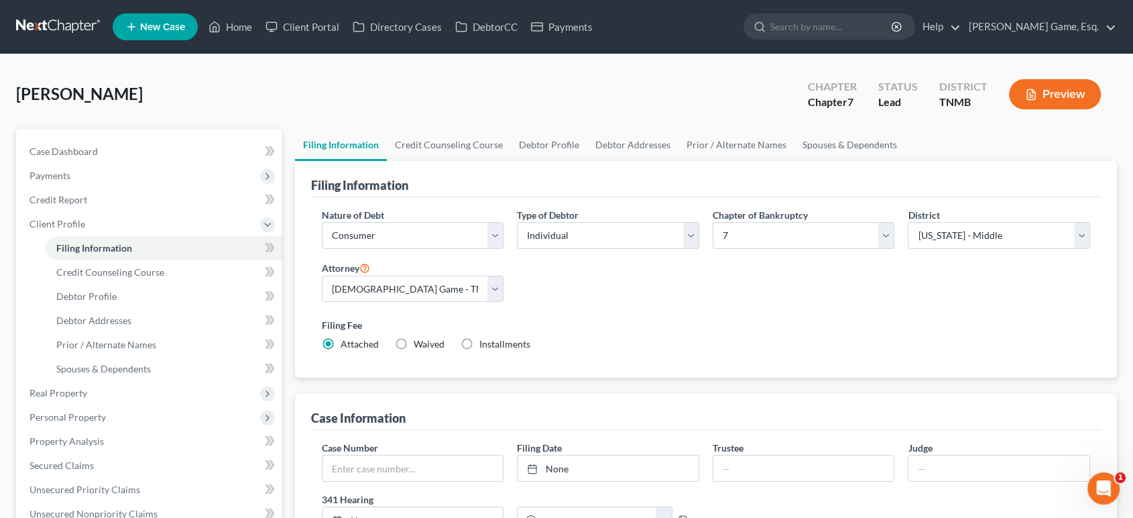
select select "1"
select select "0"
select select "75"
select select "0"
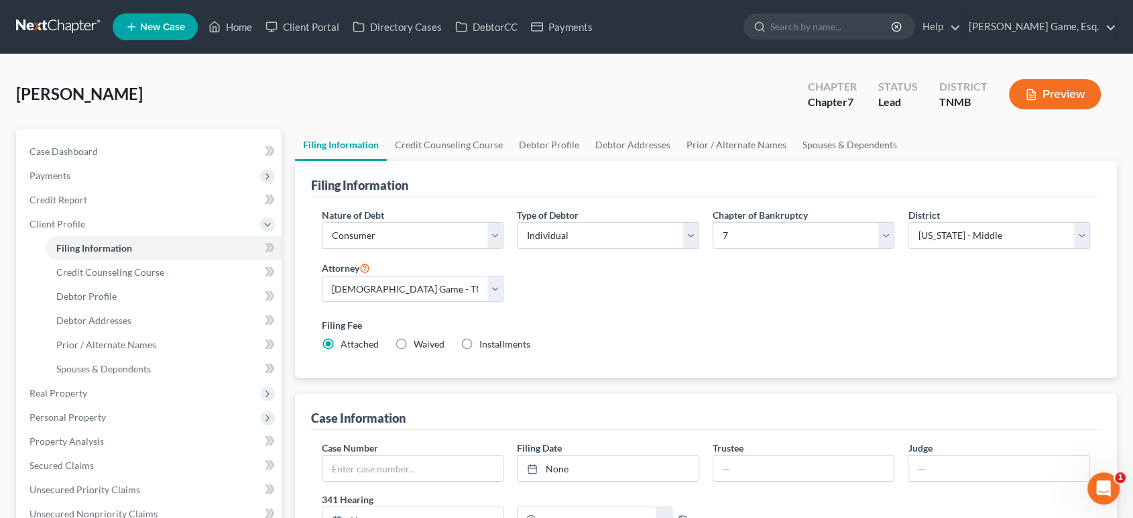
select select "44"
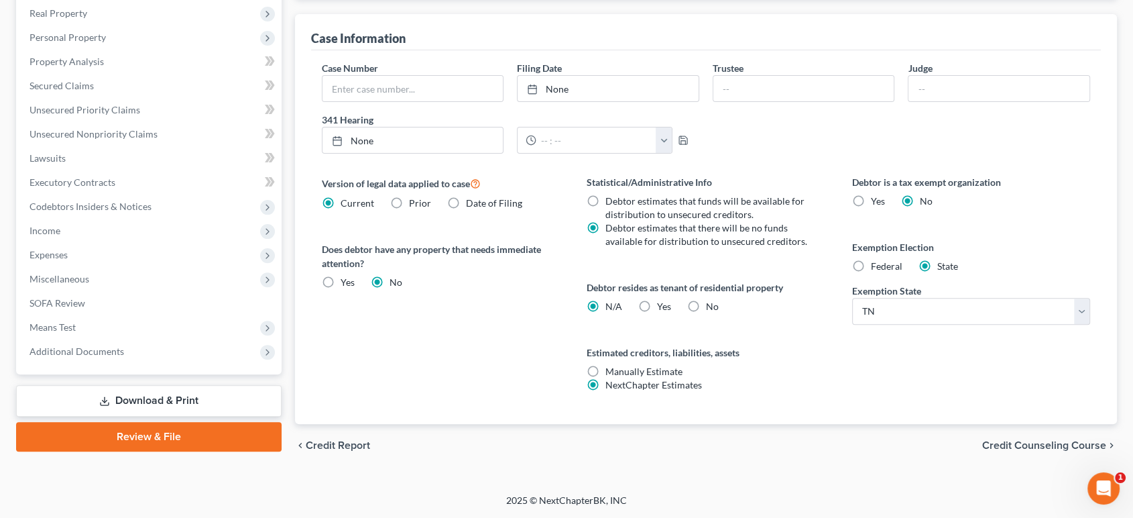
scroll to position [521, 0]
click at [660, 313] on label "Yes Yes" at bounding box center [664, 306] width 14 height 13
click at [663, 309] on input "Yes Yes" at bounding box center [667, 304] width 9 height 9
radio input "true"
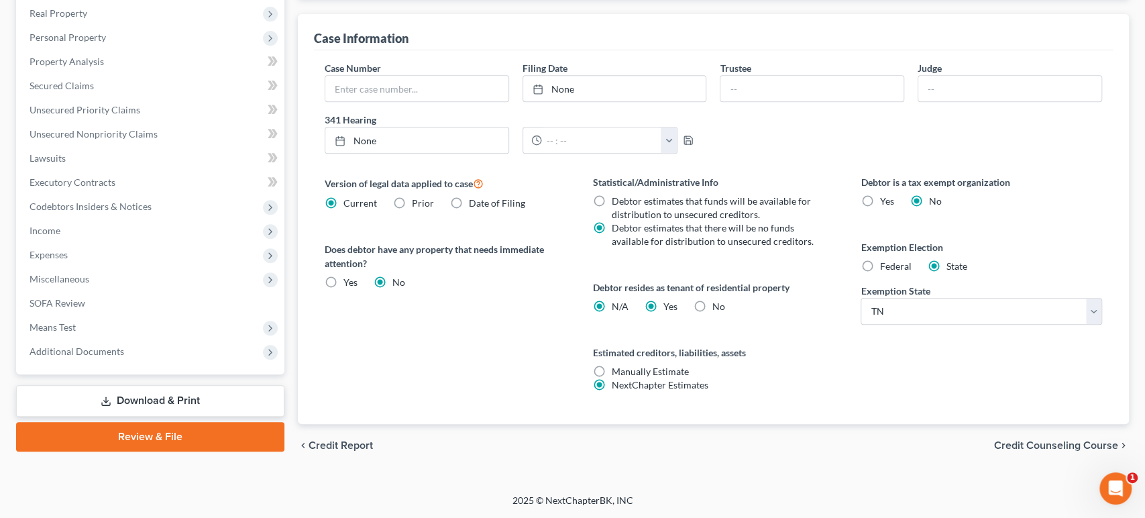
radio input "false"
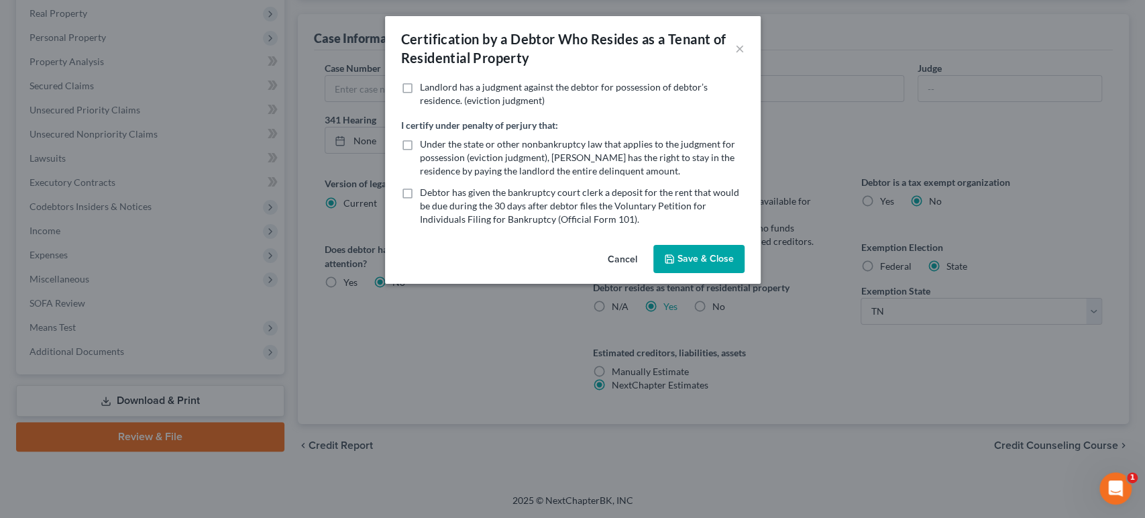
click at [719, 273] on button "Save & Close" at bounding box center [698, 259] width 91 height 28
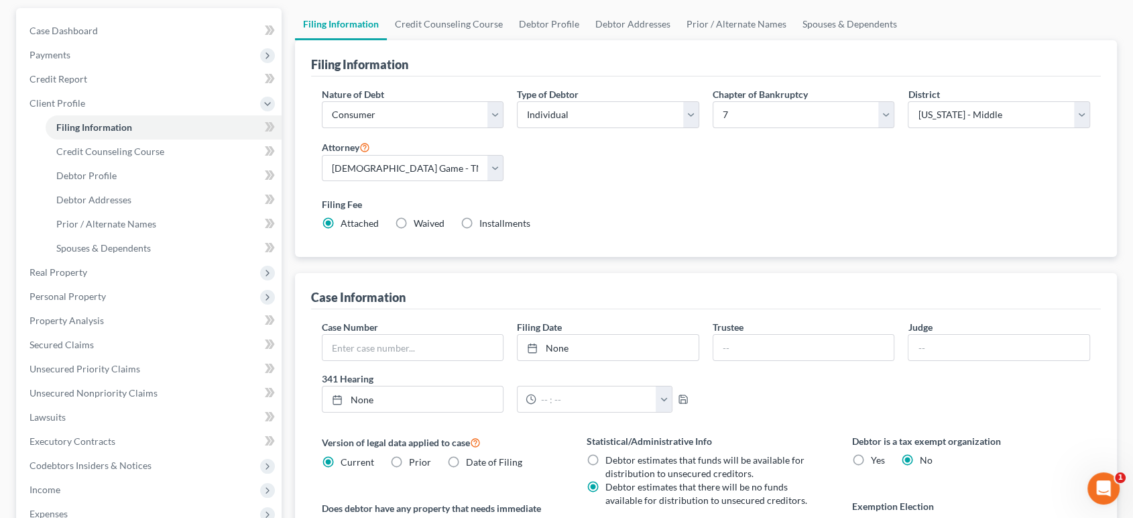
scroll to position [0, 0]
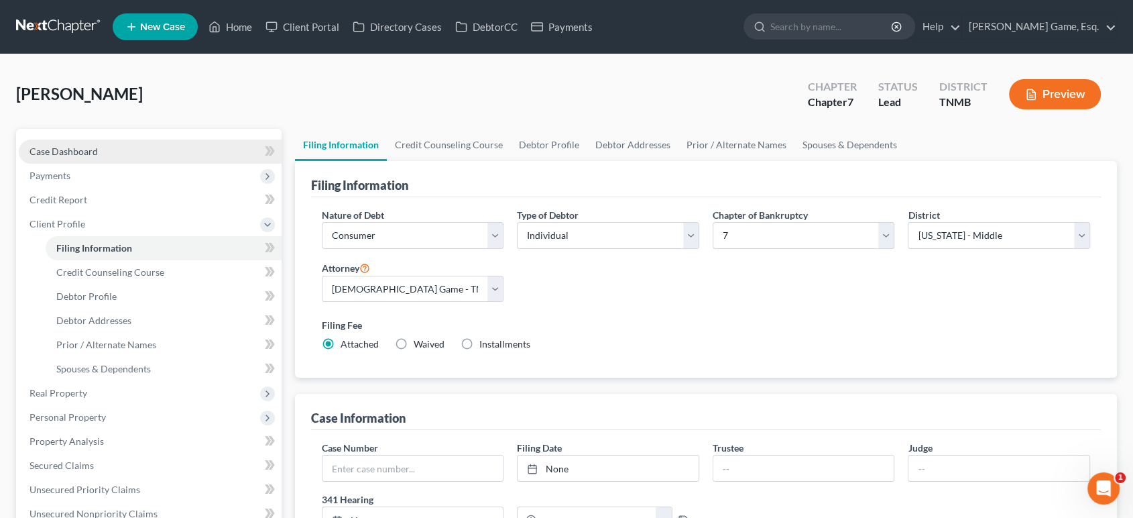
click at [81, 157] on span "Case Dashboard" at bounding box center [64, 151] width 68 height 11
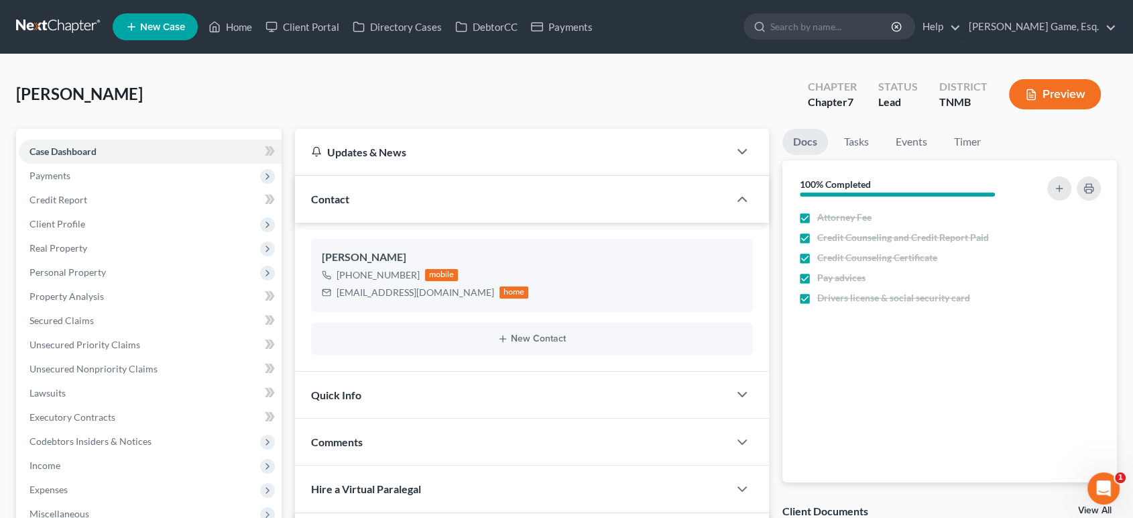
click at [1028, 109] on button "Preview" at bounding box center [1055, 94] width 92 height 30
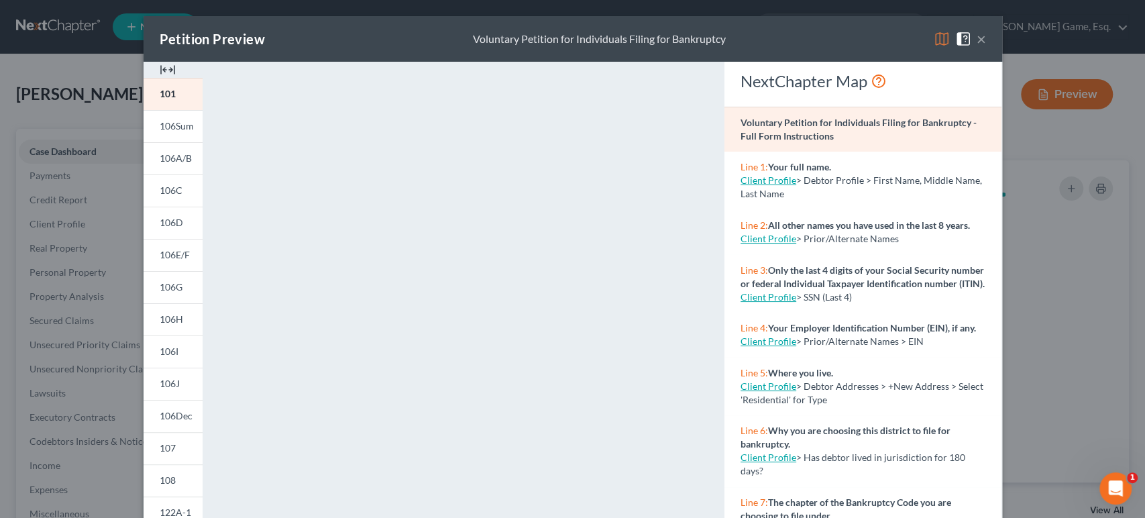
click at [986, 46] on button "×" at bounding box center [981, 39] width 9 height 16
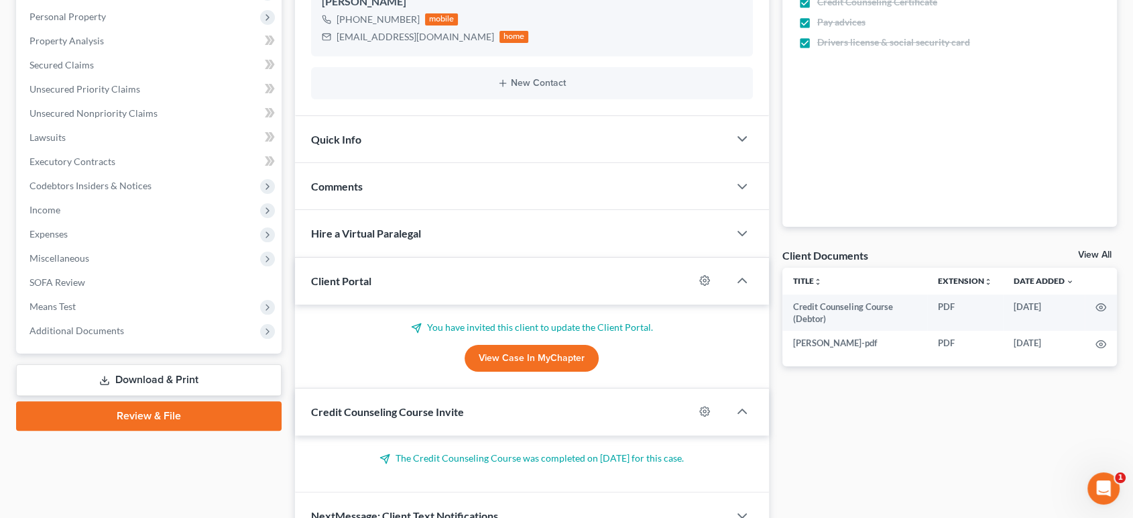
scroll to position [74, 0]
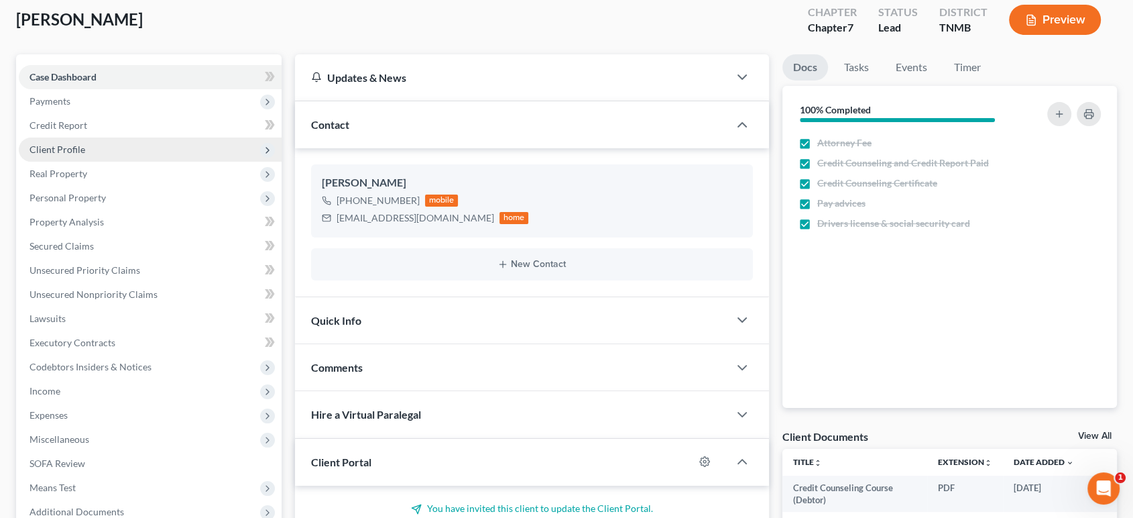
click at [112, 162] on span "Client Profile" at bounding box center [150, 149] width 263 height 24
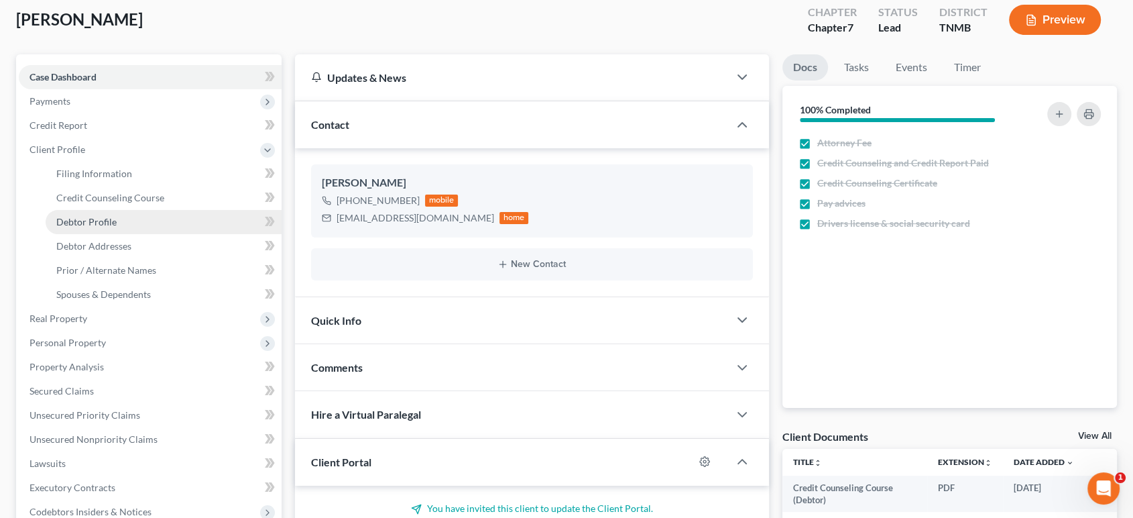
click at [145, 234] on link "Debtor Profile" at bounding box center [164, 222] width 236 height 24
select select "0"
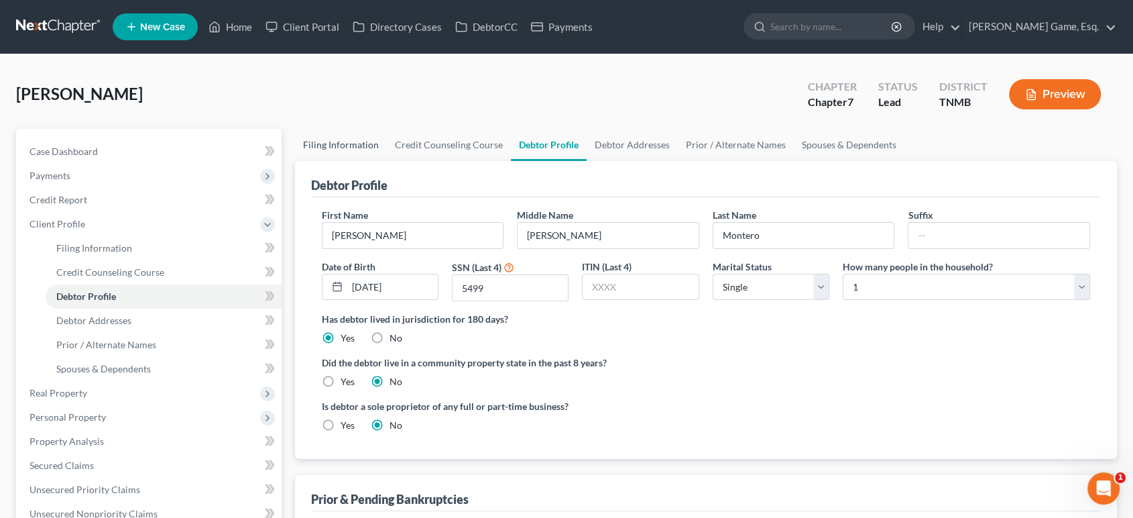
click at [366, 161] on link "Filing Information" at bounding box center [341, 145] width 92 height 32
select select "1"
select select "0"
select select "75"
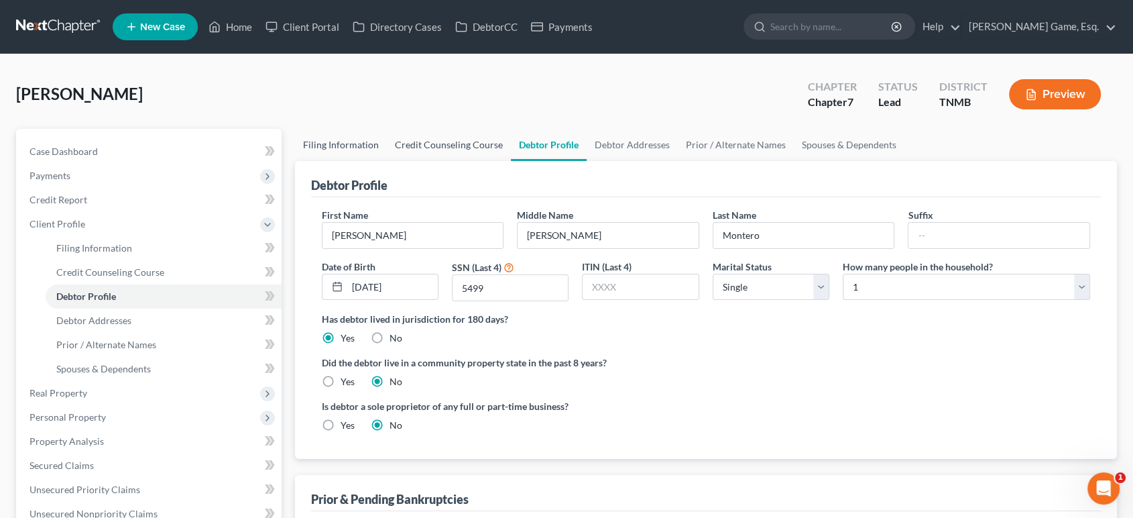
select select "0"
select select "44"
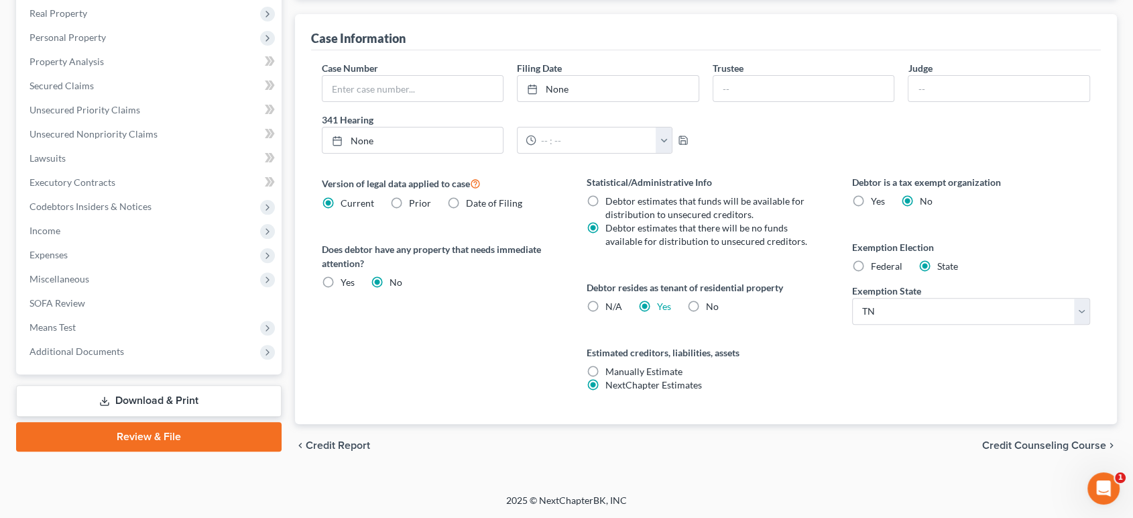
scroll to position [596, 0]
click at [606, 304] on label "N/A" at bounding box center [614, 306] width 17 height 13
click at [611, 304] on input "N/A" at bounding box center [615, 304] width 9 height 9
radio input "true"
click at [661, 302] on label "Yes Yes" at bounding box center [664, 306] width 14 height 13
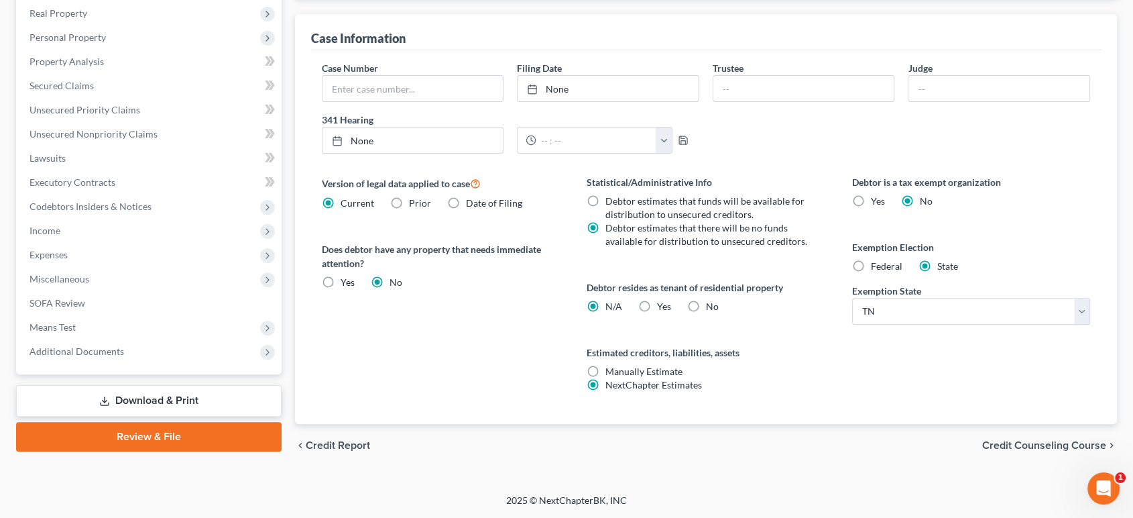
click at [663, 302] on input "Yes Yes" at bounding box center [667, 304] width 9 height 9
radio input "true"
radio input "false"
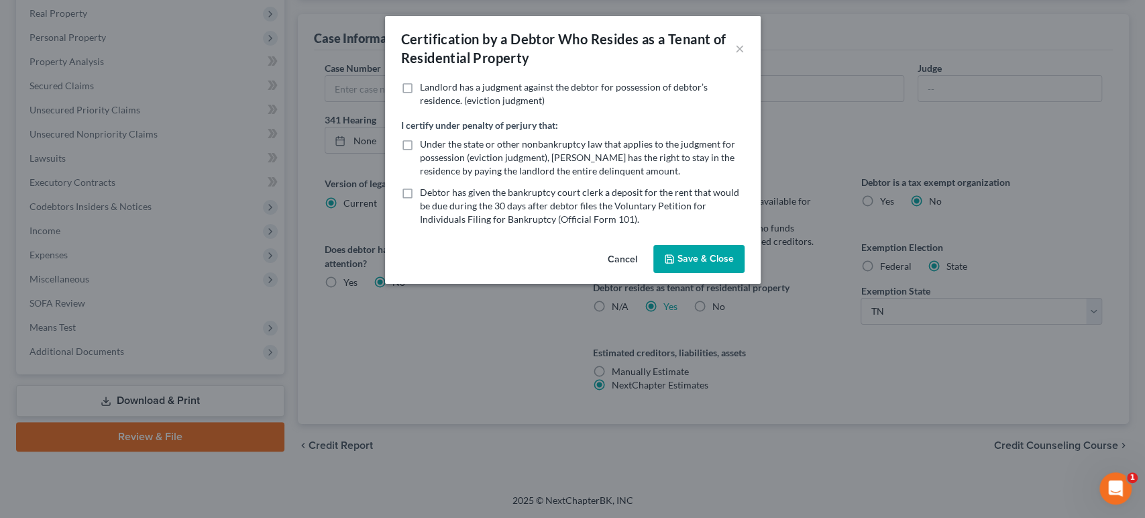
click at [744, 273] on button "Save & Close" at bounding box center [698, 259] width 91 height 28
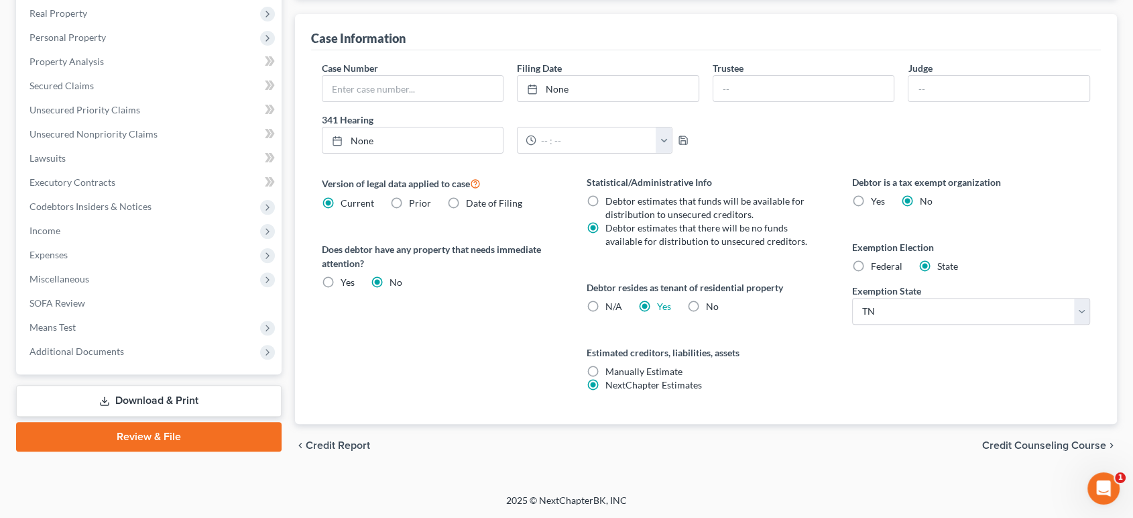
scroll to position [521, 0]
